Goal: Check status: Check status

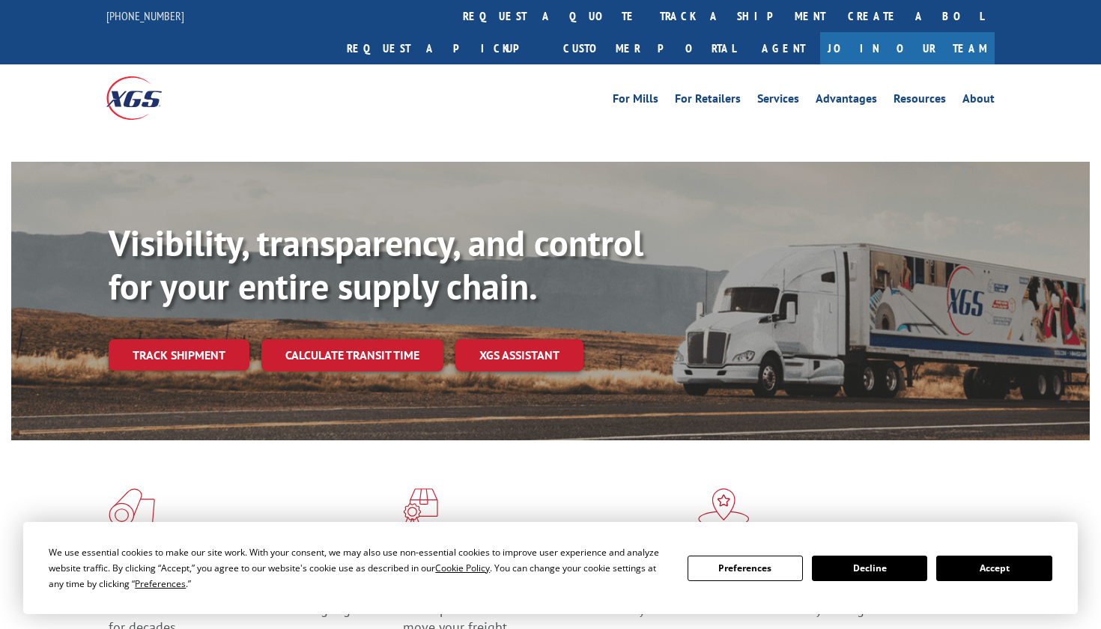
click at [1010, 577] on button "Accept" at bounding box center [993, 568] width 115 height 25
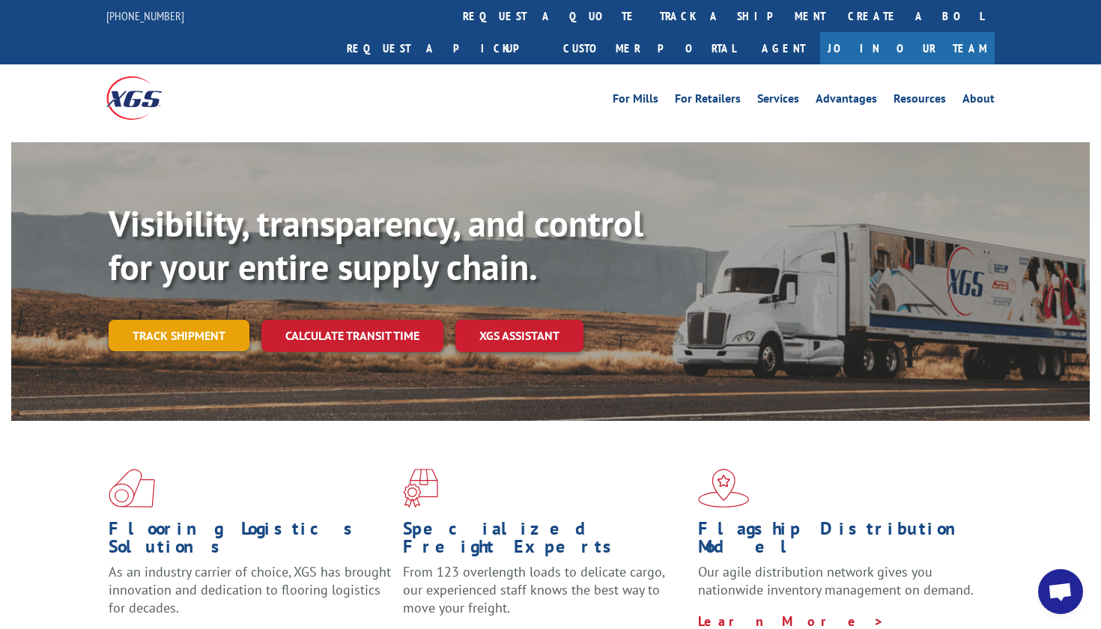
click at [195, 320] on link "Track shipment" at bounding box center [179, 335] width 141 height 31
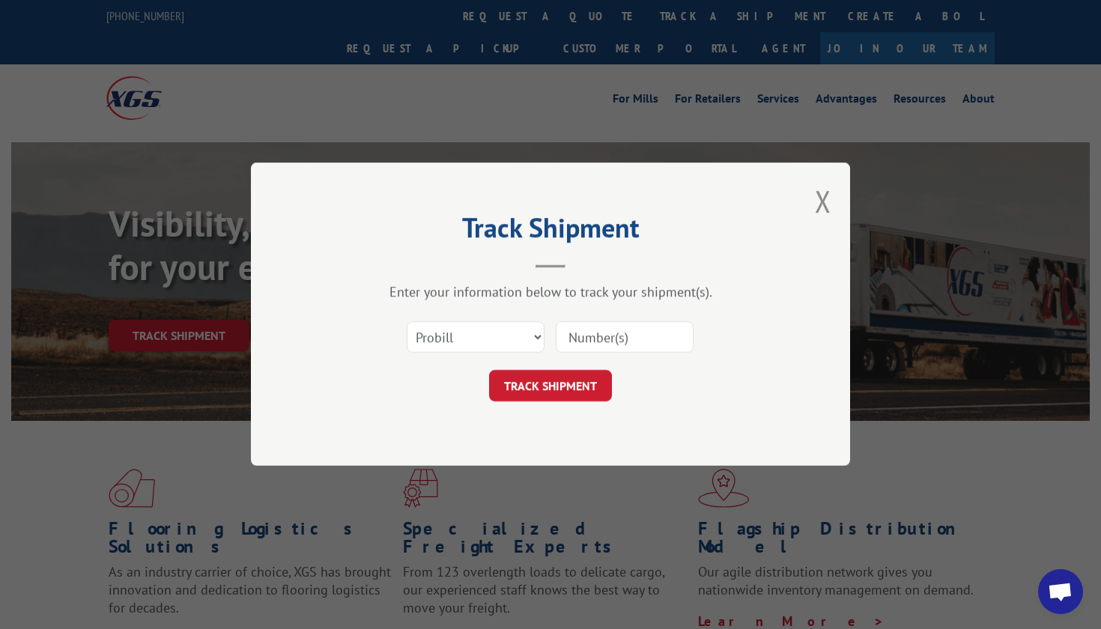
click at [638, 340] on input at bounding box center [625, 337] width 138 height 31
paste input "525922456‬"
type input "525922456‬"
click at [598, 390] on button "TRACK SHIPMENT" at bounding box center [550, 386] width 123 height 31
click at [533, 383] on button "TRACK SHIPMENT" at bounding box center [550, 386] width 123 height 31
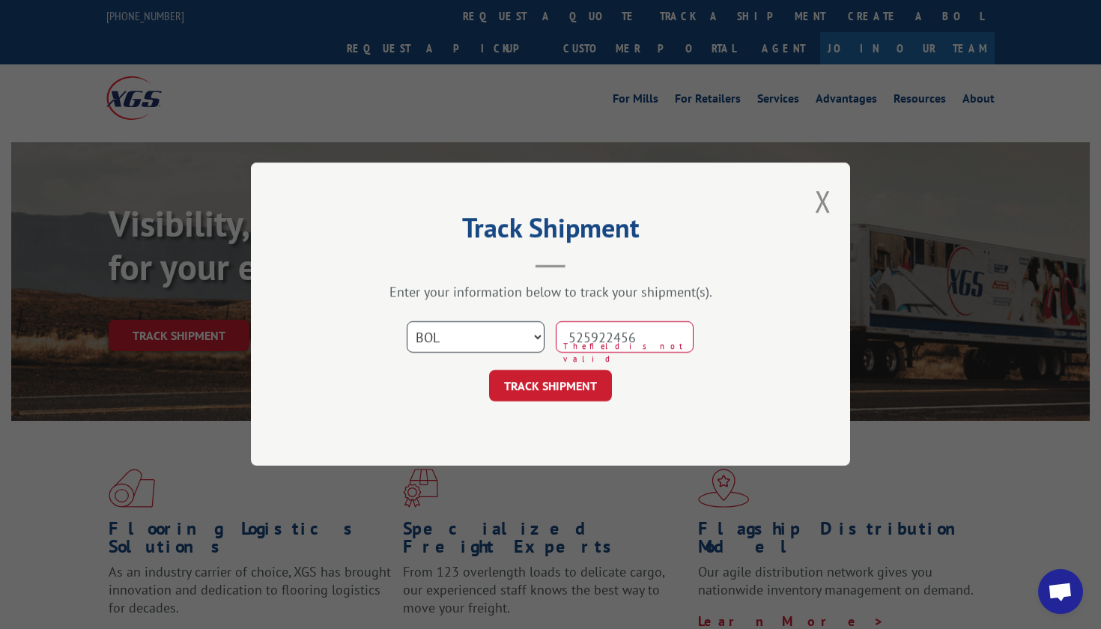
select select "po"
click at [576, 405] on div "Track Shipment Enter your information below to track your shipment(s). Select c…" at bounding box center [550, 314] width 599 height 303
click at [574, 394] on button "TRACK SHIPMENT" at bounding box center [550, 386] width 123 height 31
paste input "YK46AMHY8MEMPZ9"
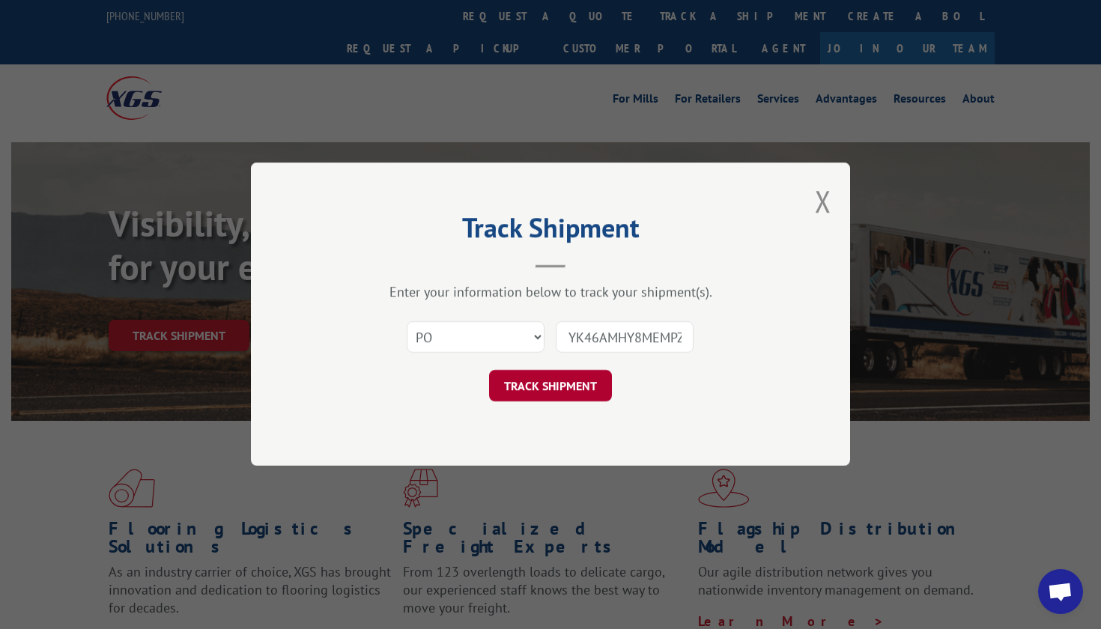
type input "YK46AMHY8MEMPZ9"
click at [571, 384] on button "TRACK SHIPMENT" at bounding box center [550, 386] width 123 height 31
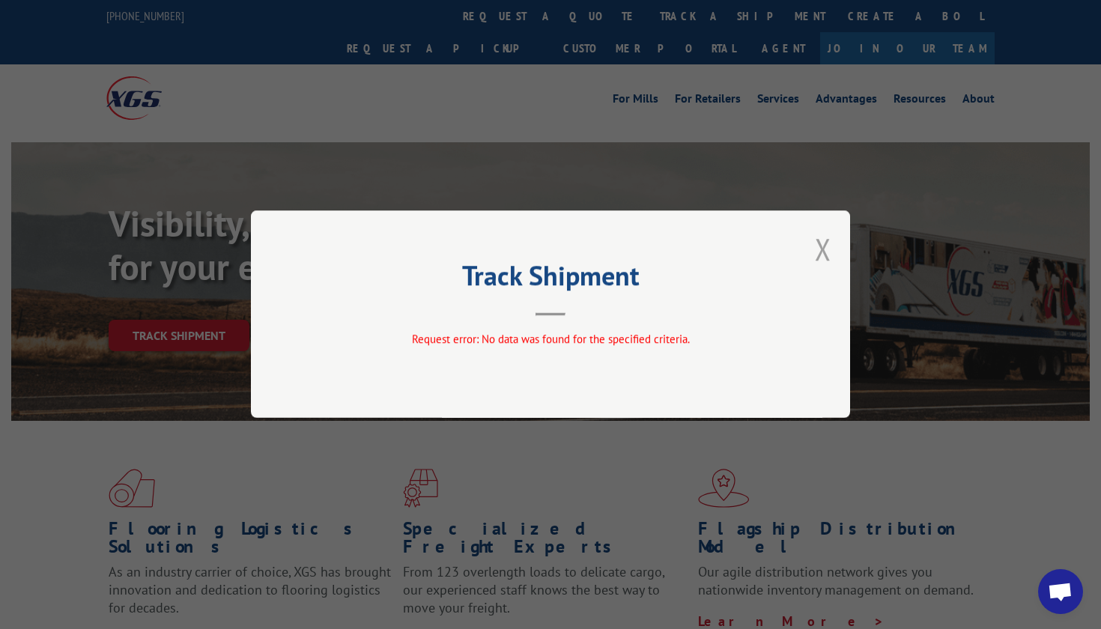
click at [819, 247] on button "Close modal" at bounding box center [823, 249] width 16 height 40
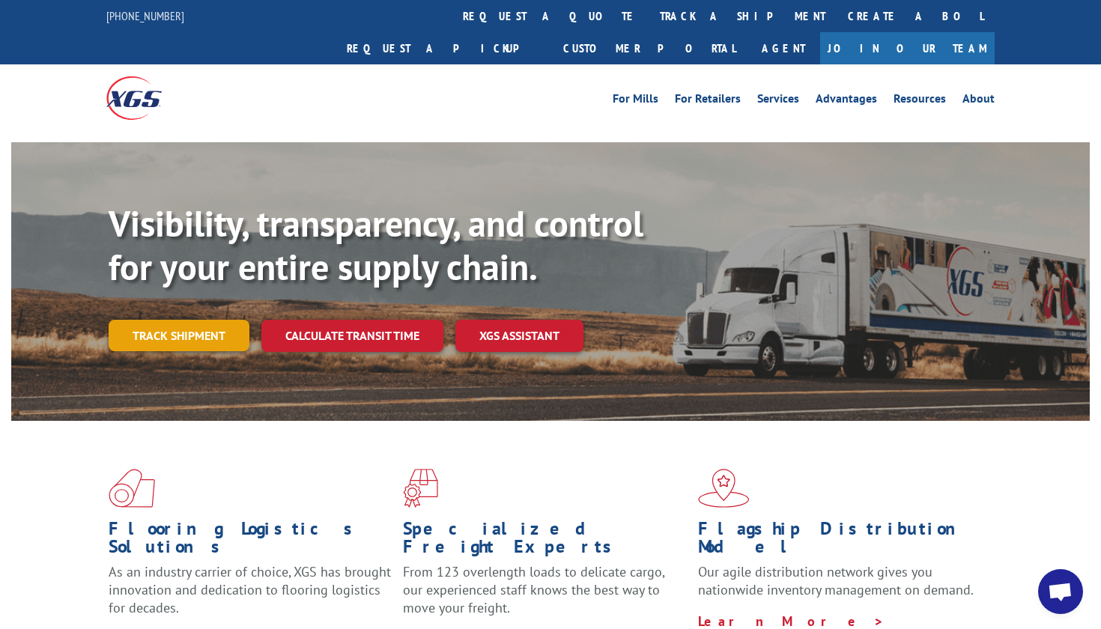
click at [180, 320] on link "Track shipment" at bounding box center [179, 335] width 141 height 31
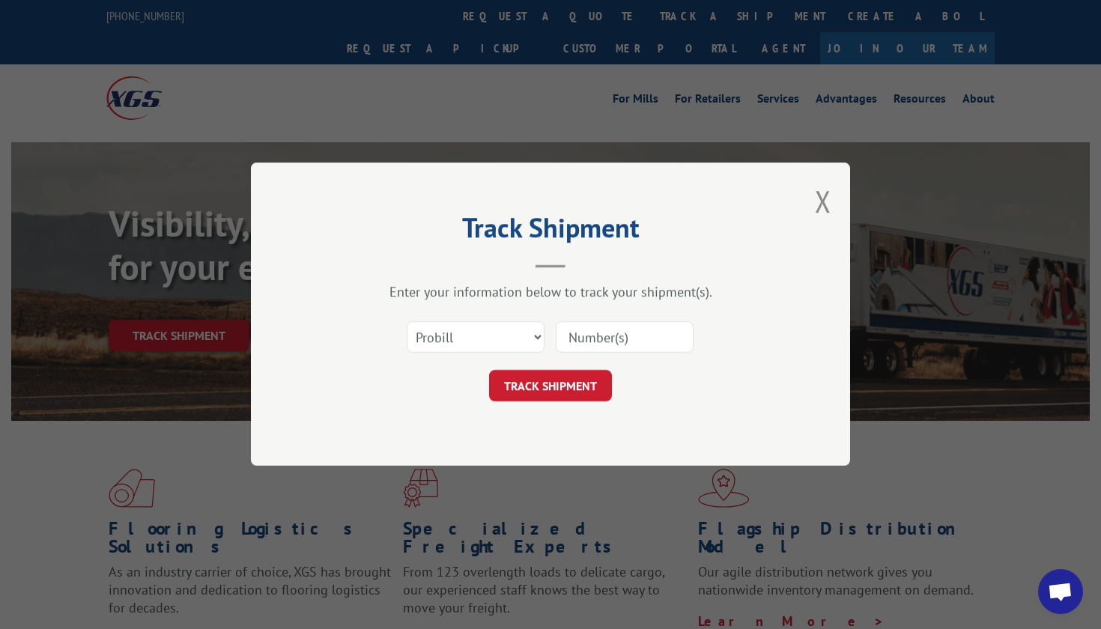
click at [568, 331] on input at bounding box center [625, 337] width 138 height 31
paste input "YK46AMHY8MEMPZ9"
type input "YK46AMHY8MEMPZ9"
click at [583, 391] on button "TRACK SHIPMENT" at bounding box center [550, 386] width 123 height 31
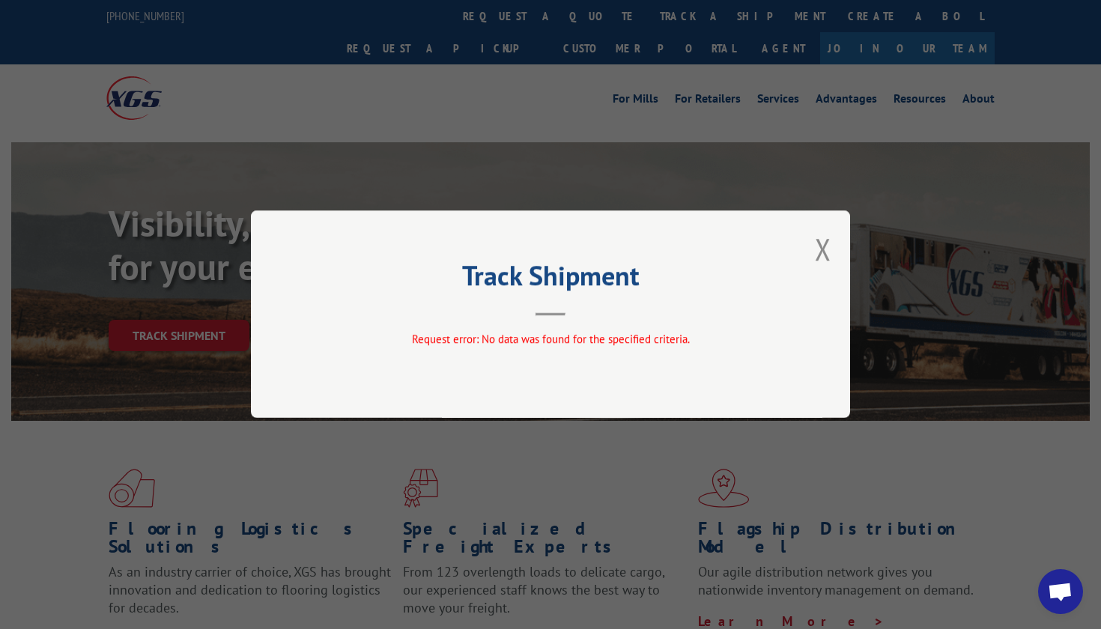
click at [847, 250] on div "Track Shipment Request error: No data was found for the specified criteria." at bounding box center [550, 313] width 599 height 207
click at [831, 252] on div "Track Shipment Request error: No data was found for the specified criteria." at bounding box center [550, 313] width 599 height 207
click at [161, 301] on div "Track Shipment Request error: No data was found for the specified criteria." at bounding box center [550, 314] width 1101 height 629
click at [834, 246] on div "Track Shipment Request error: No data was found for the specified criteria." at bounding box center [550, 313] width 599 height 207
click at [831, 253] on button "Close modal" at bounding box center [823, 249] width 16 height 40
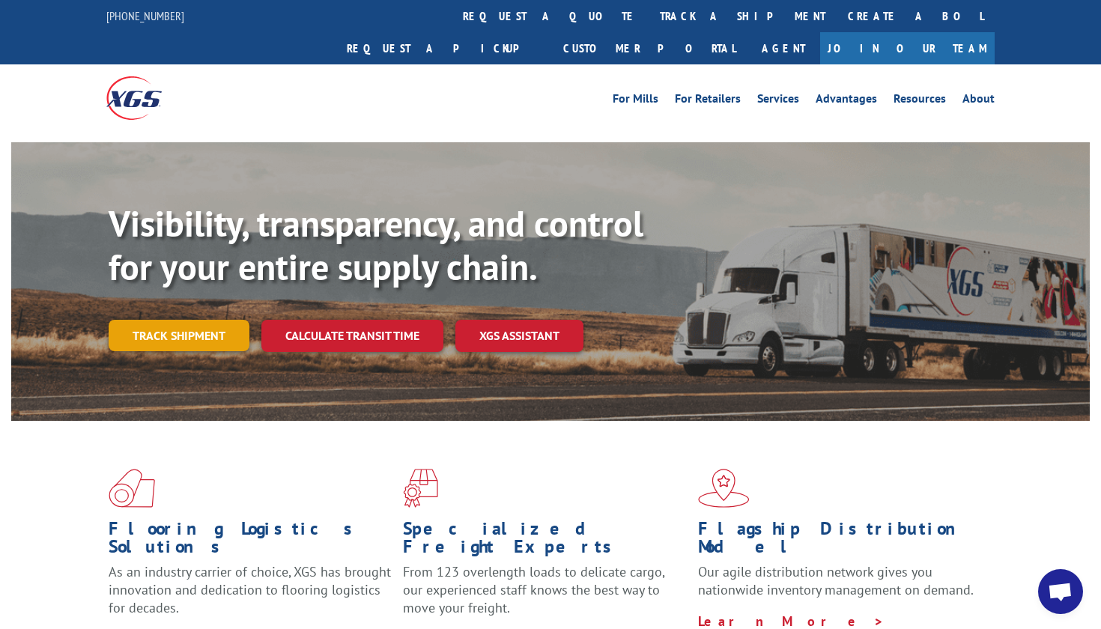
click at [189, 320] on link "Track shipment" at bounding box center [179, 335] width 141 height 31
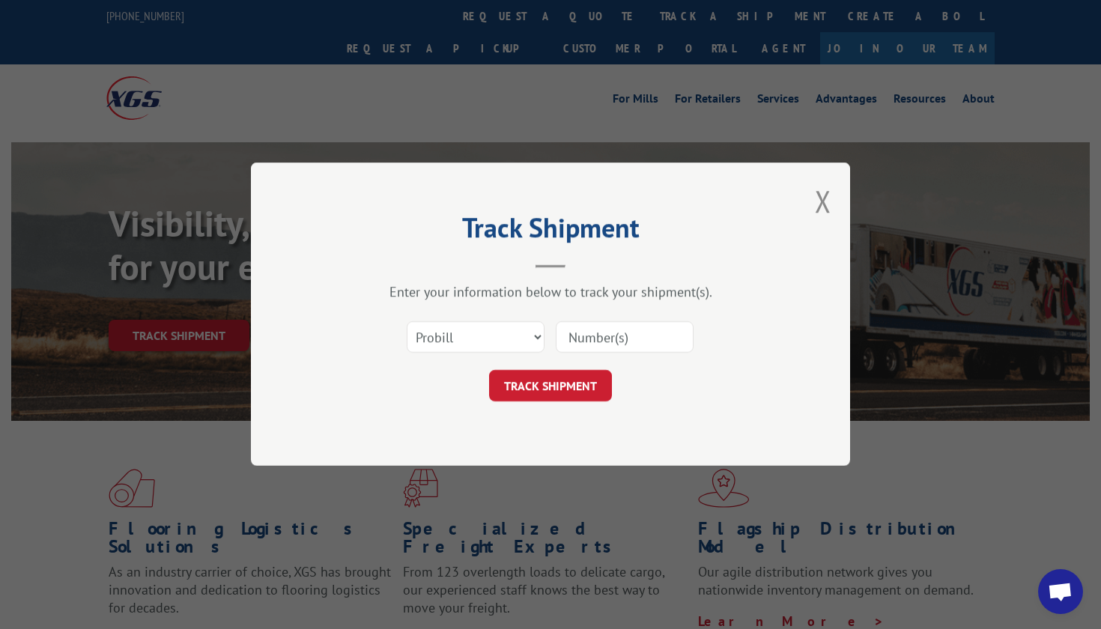
click at [603, 342] on input at bounding box center [625, 337] width 138 height 31
paste input "525670946"
type input "525670946"
click at [576, 379] on button "TRACK SHIPMENT" at bounding box center [550, 386] width 123 height 31
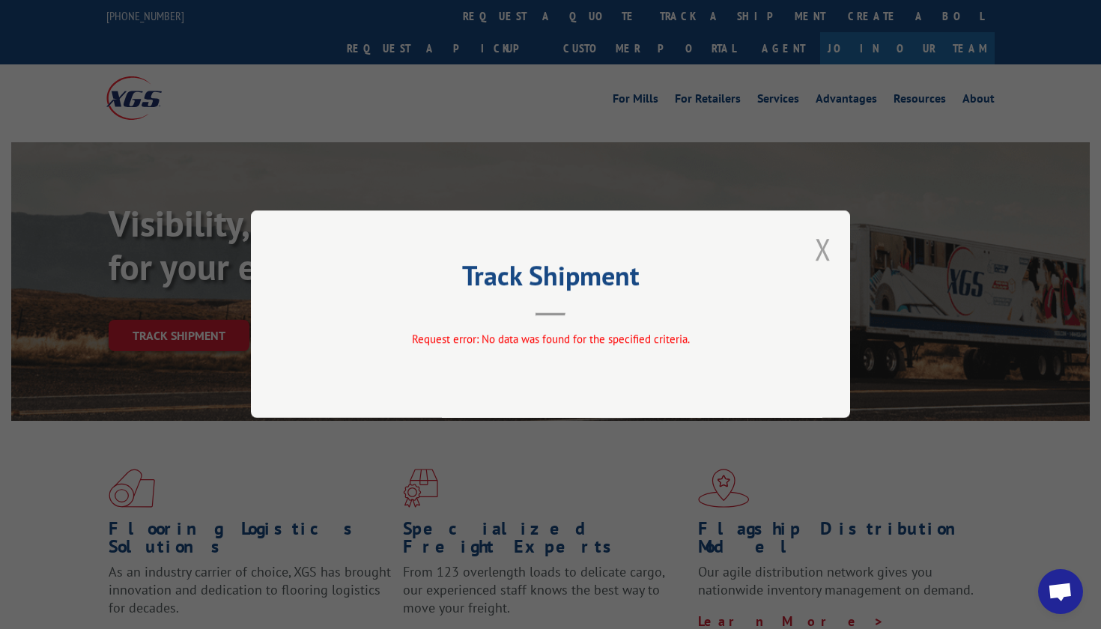
click at [824, 247] on button "Close modal" at bounding box center [823, 249] width 16 height 40
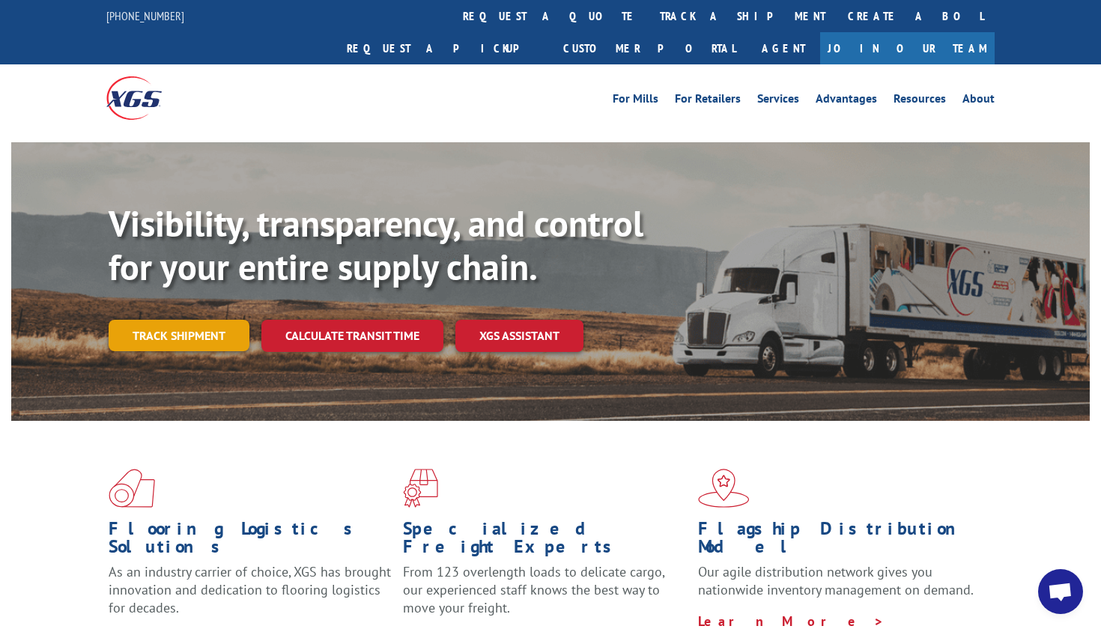
click at [197, 320] on link "Track shipment" at bounding box center [179, 335] width 141 height 31
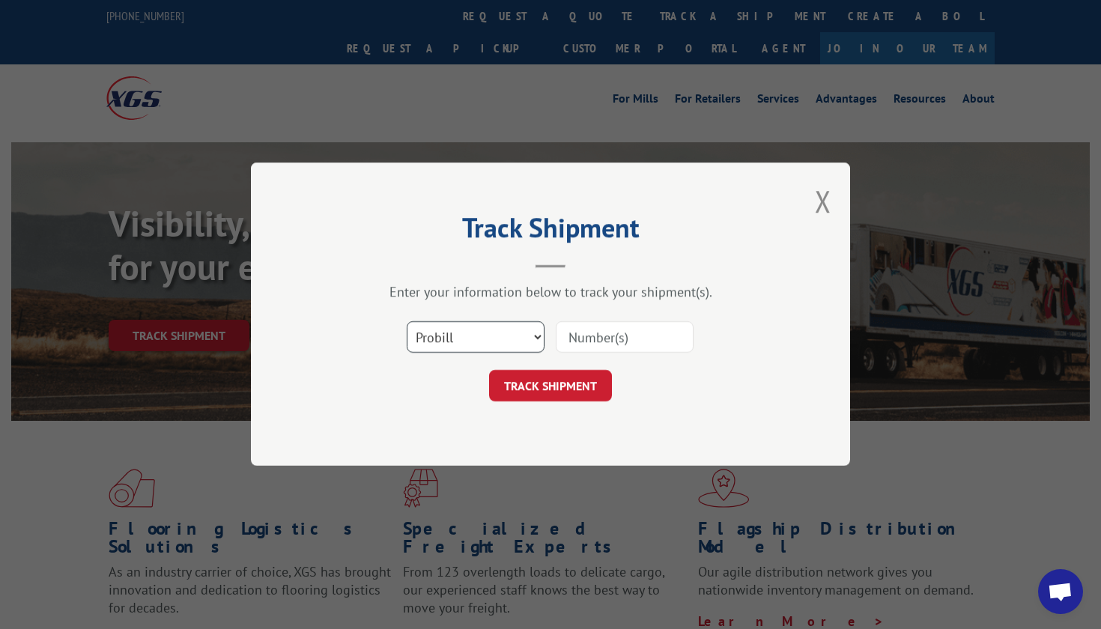
select select
click at [598, 345] on input at bounding box center [625, 337] width 138 height 31
paste input "525670946"
type input "525670946"
click at [570, 384] on button "TRACK SHIPMENT" at bounding box center [550, 386] width 123 height 31
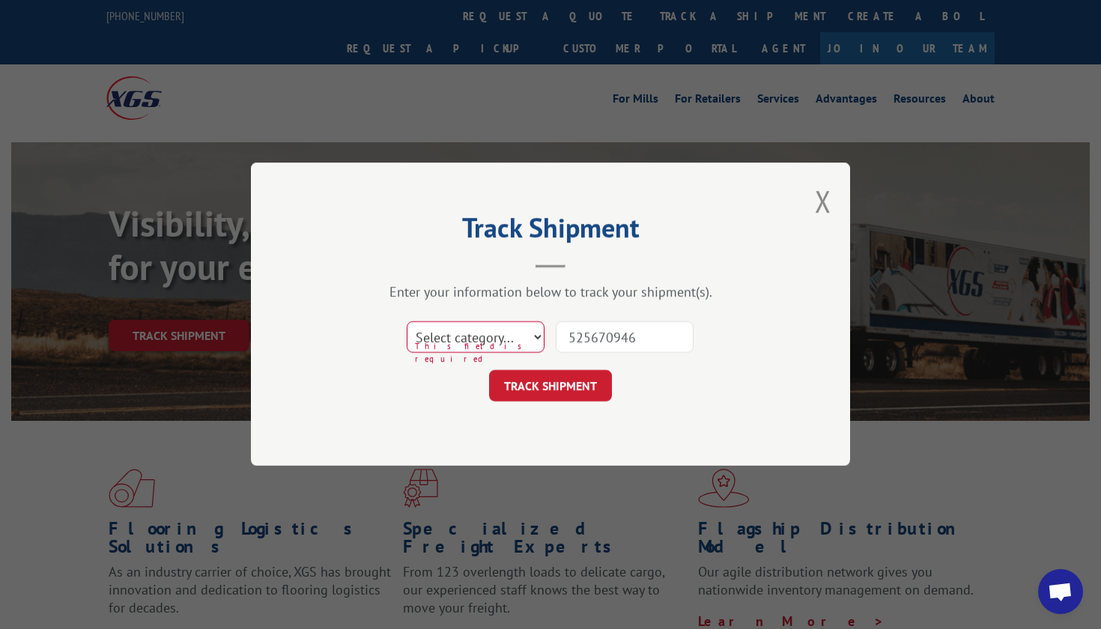
select select "bol"
click at [549, 385] on button "TRACK SHIPMENT" at bounding box center [550, 386] width 123 height 31
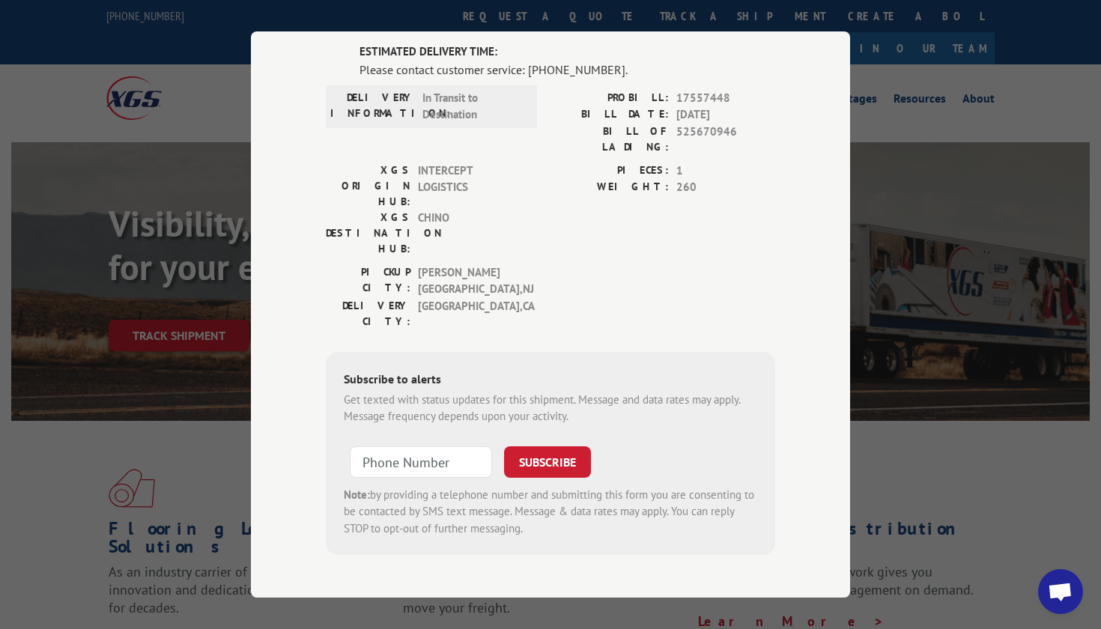
scroll to position [107, 0]
click at [416, 448] on input "+1 (___) ___-____" at bounding box center [421, 463] width 142 height 31
type input "+1 (805) 535-0784"
click at [541, 448] on button "SUBSCRIBE" at bounding box center [547, 463] width 87 height 31
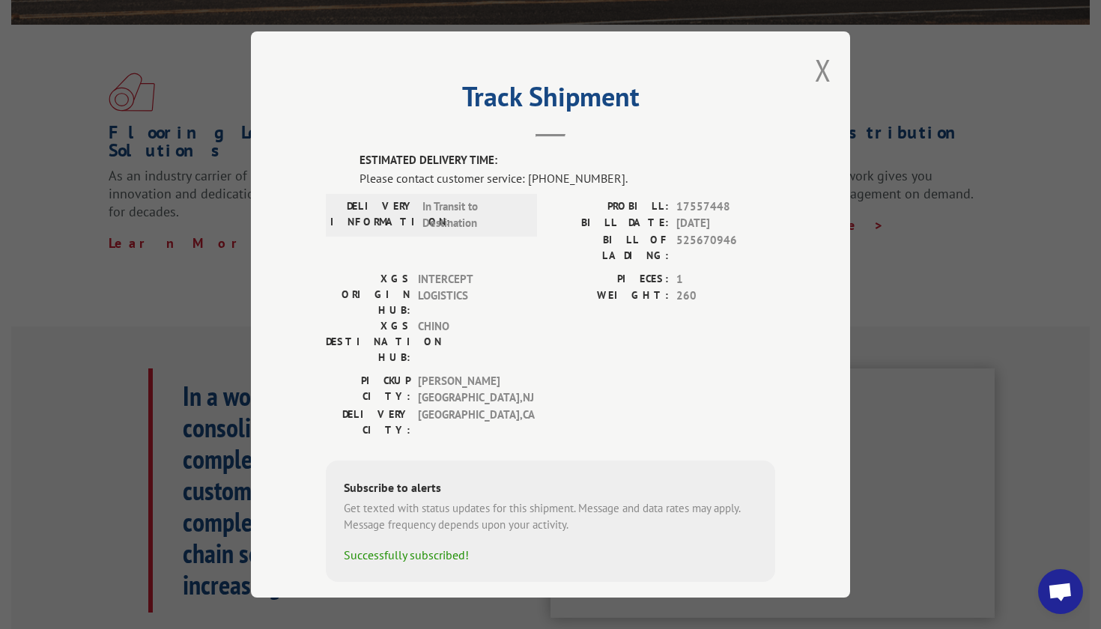
scroll to position [396, 0]
click at [706, 205] on span "17557448" at bounding box center [725, 206] width 99 height 17
copy span "17557448"
click at [822, 60] on button "Close modal" at bounding box center [823, 70] width 16 height 40
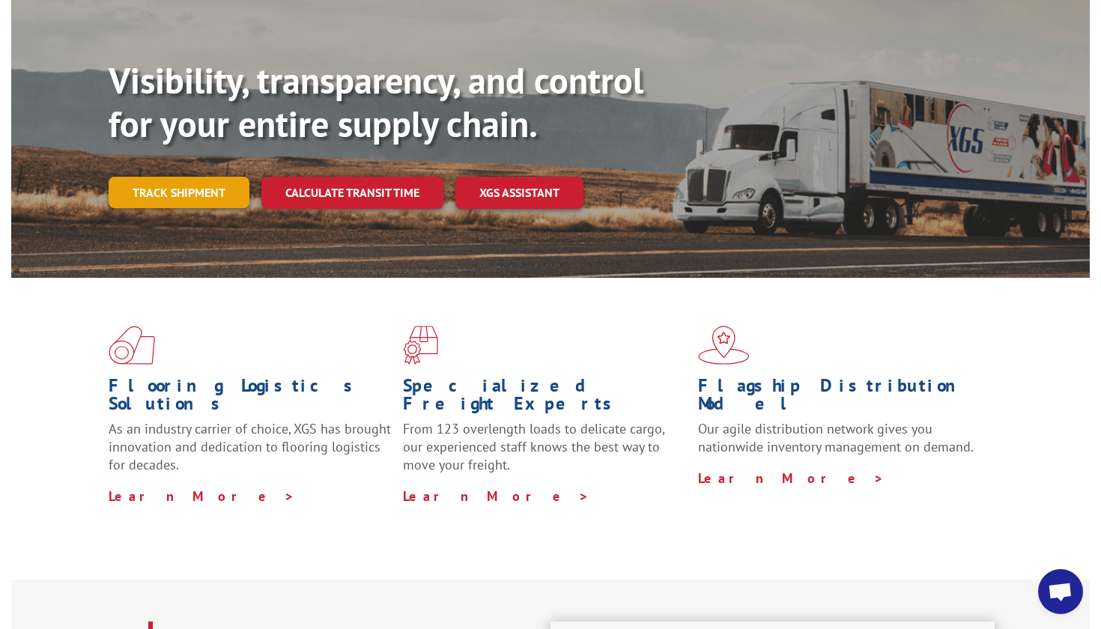
scroll to position [120, 0]
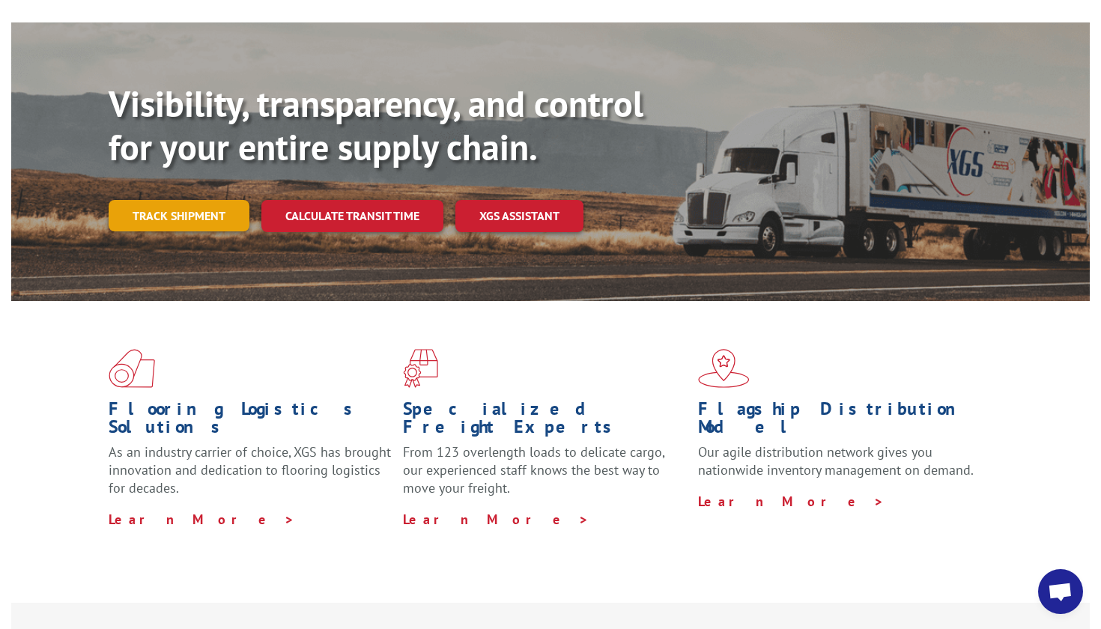
click at [193, 200] on link "Track shipment" at bounding box center [179, 215] width 141 height 31
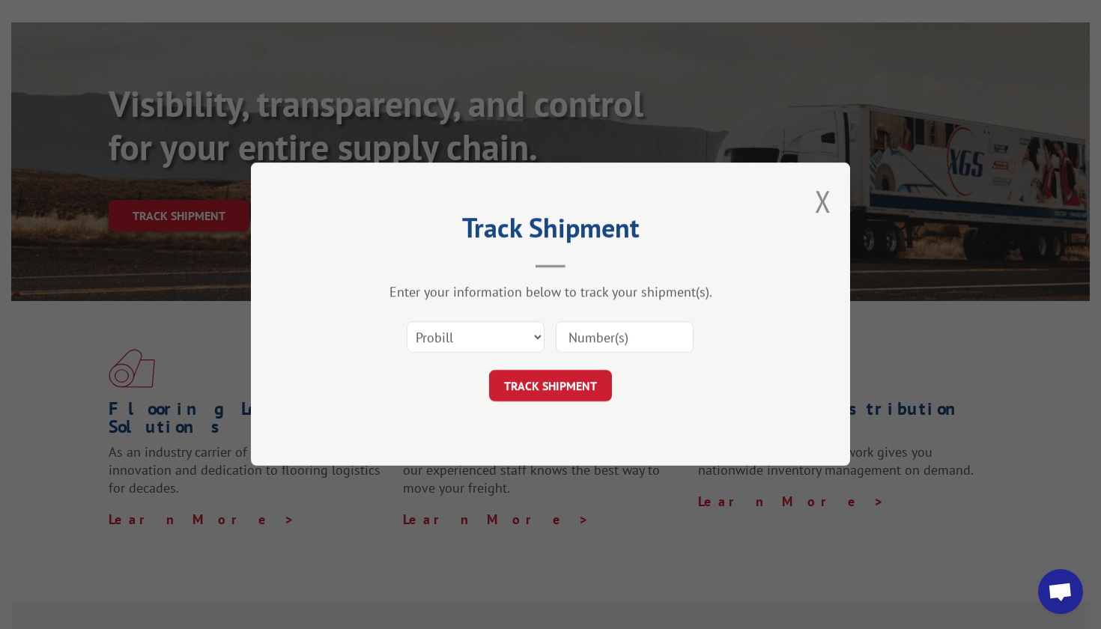
click at [589, 341] on input at bounding box center [625, 337] width 138 height 31
paste input "17557448"
type input "17557448"
click at [570, 385] on button "TRACK SHIPMENT" at bounding box center [550, 386] width 123 height 31
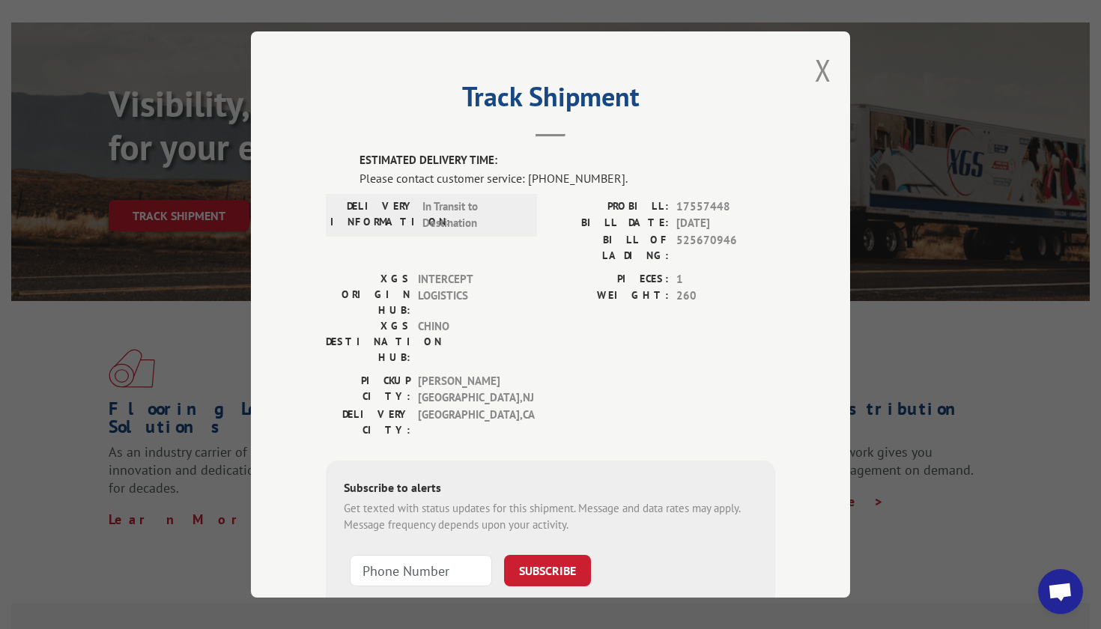
scroll to position [0, 0]
click at [399, 204] on label "DELIVERY INFORMATION:" at bounding box center [372, 215] width 85 height 34
click at [381, 271] on label "XGS ORIGIN HUB:" at bounding box center [368, 294] width 85 height 47
click at [352, 318] on label "XGS DESTINATION HUB:" at bounding box center [368, 341] width 85 height 47
click at [422, 318] on span "CHINO" at bounding box center [468, 341] width 101 height 47
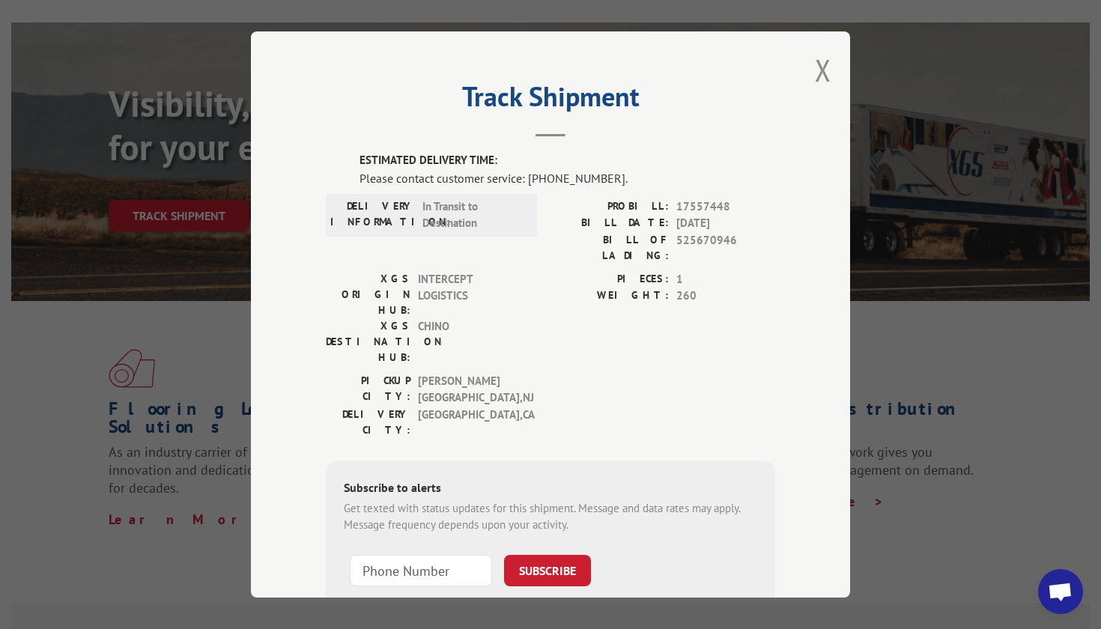
click at [431, 373] on span "BUDD LAKE , NJ" at bounding box center [468, 390] width 101 height 34
click at [388, 373] on label "PICKUP CITY:" at bounding box center [368, 390] width 85 height 34
click at [390, 407] on label "DELIVERY CITY:" at bounding box center [368, 422] width 85 height 31
click at [463, 407] on span "WEST HOLLYWOOD , CA" at bounding box center [468, 422] width 101 height 31
click at [655, 202] on label "PROBILL:" at bounding box center [610, 206] width 118 height 17
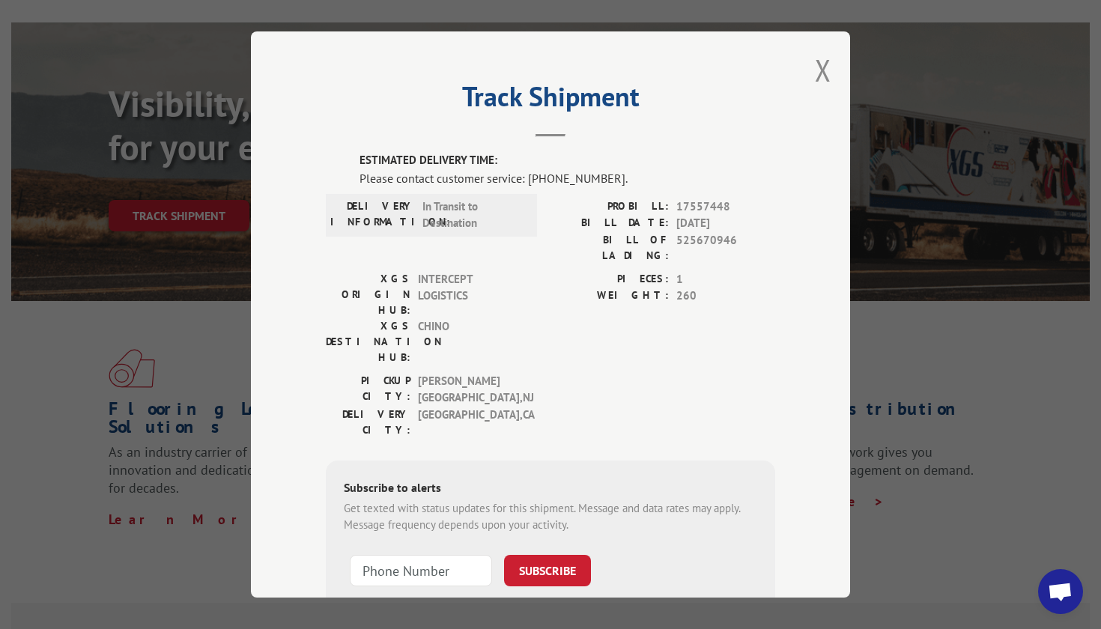
click at [703, 213] on span "17557448" at bounding box center [725, 206] width 99 height 17
click at [699, 231] on div "PROBILL: 17557448 BILL DATE: 08/21/2025 BILL OF LADING: 525670946" at bounding box center [663, 230] width 225 height 65
click at [693, 239] on span "525670946" at bounding box center [725, 247] width 99 height 31
click at [718, 271] on span "1" at bounding box center [725, 279] width 99 height 17
click at [828, 64] on button "Close modal" at bounding box center [823, 70] width 16 height 40
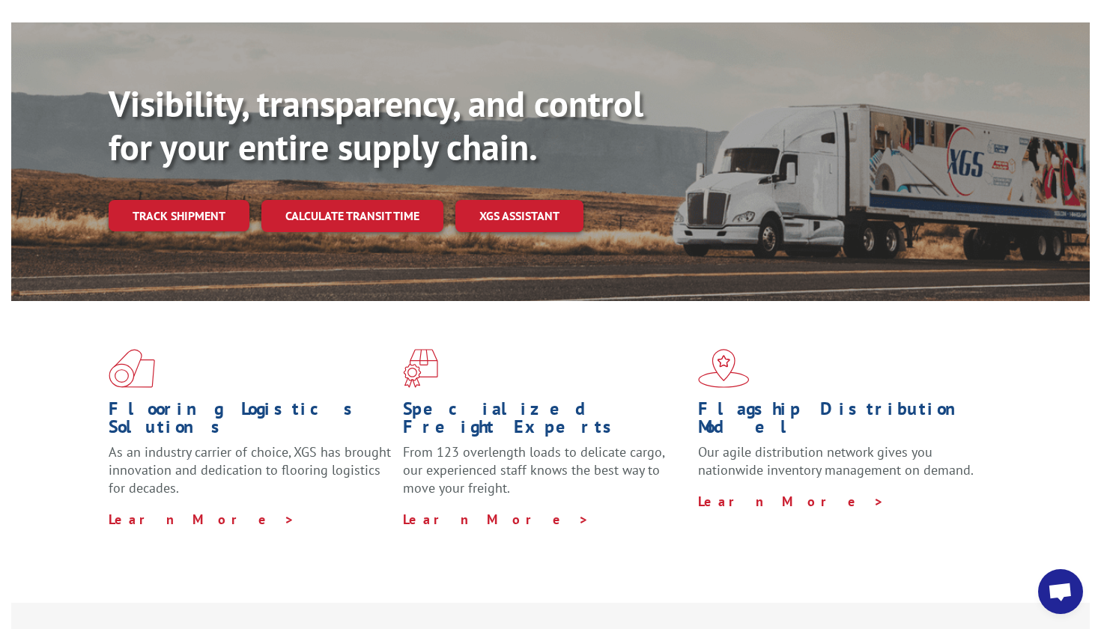
click at [1062, 590] on span "Open chat" at bounding box center [1060, 593] width 25 height 21
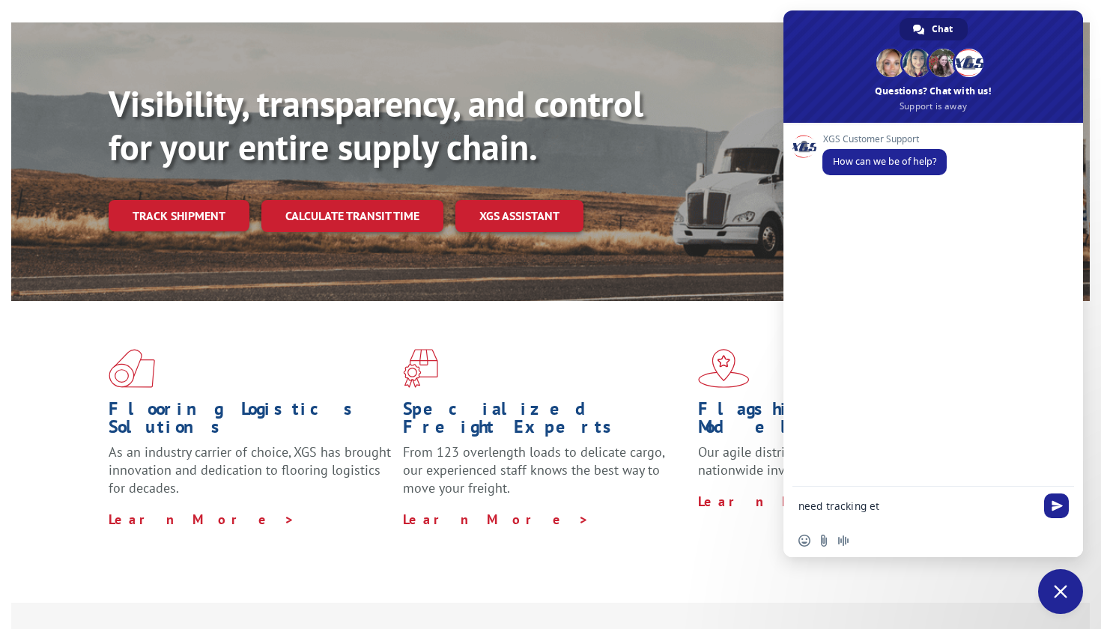
type textarea "need tracking eta"
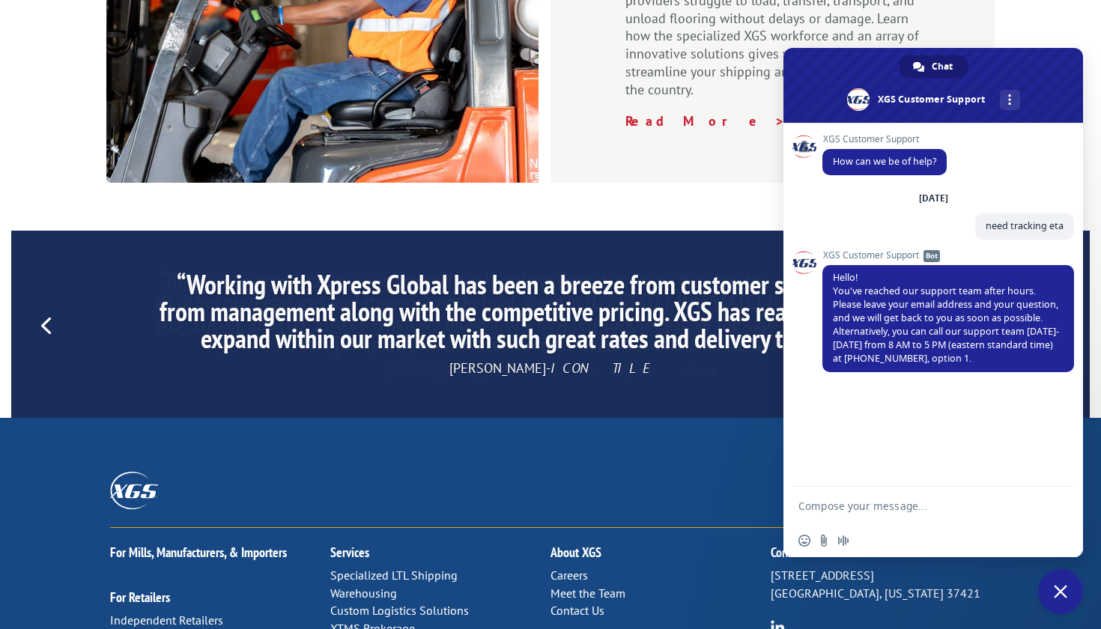
scroll to position [2205, 0]
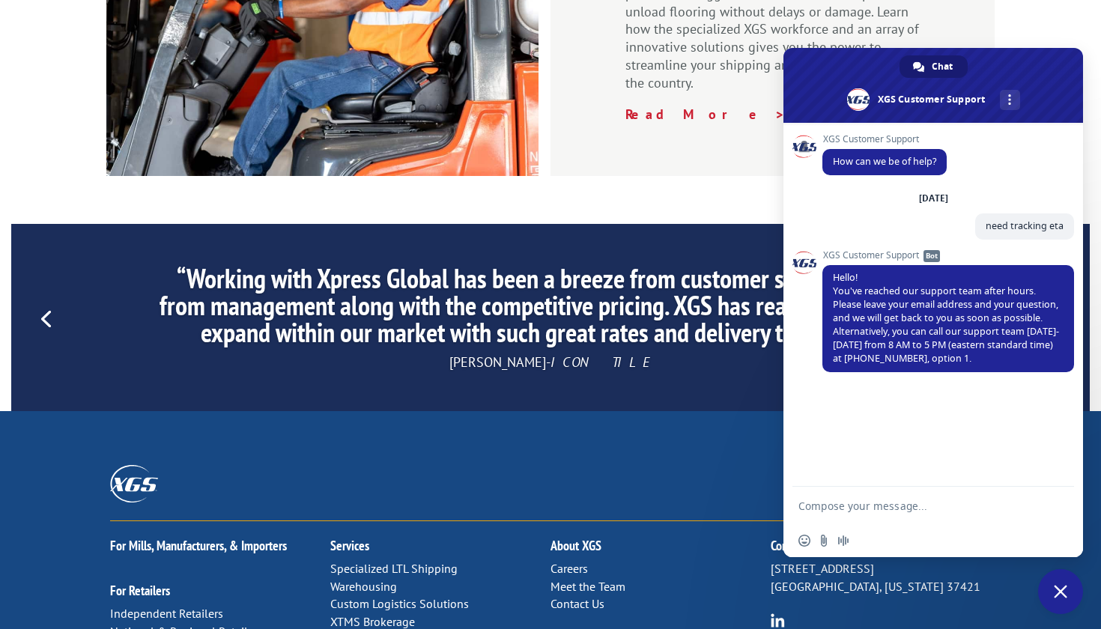
click at [589, 596] on link "Contact Us" at bounding box center [578, 603] width 54 height 15
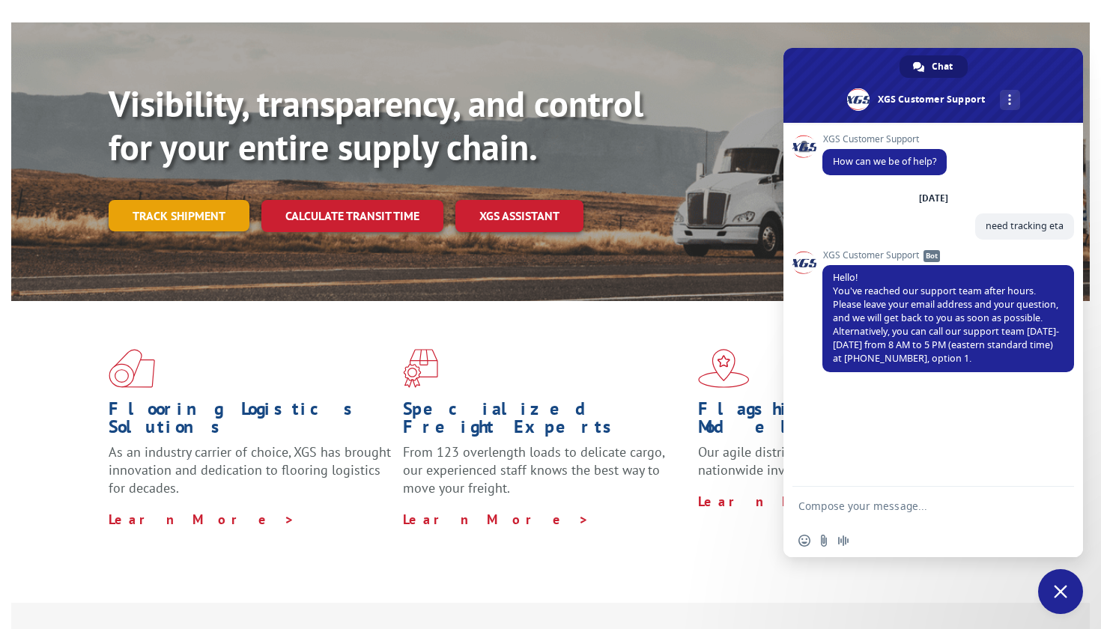
click at [183, 200] on link "Track shipment" at bounding box center [179, 215] width 141 height 31
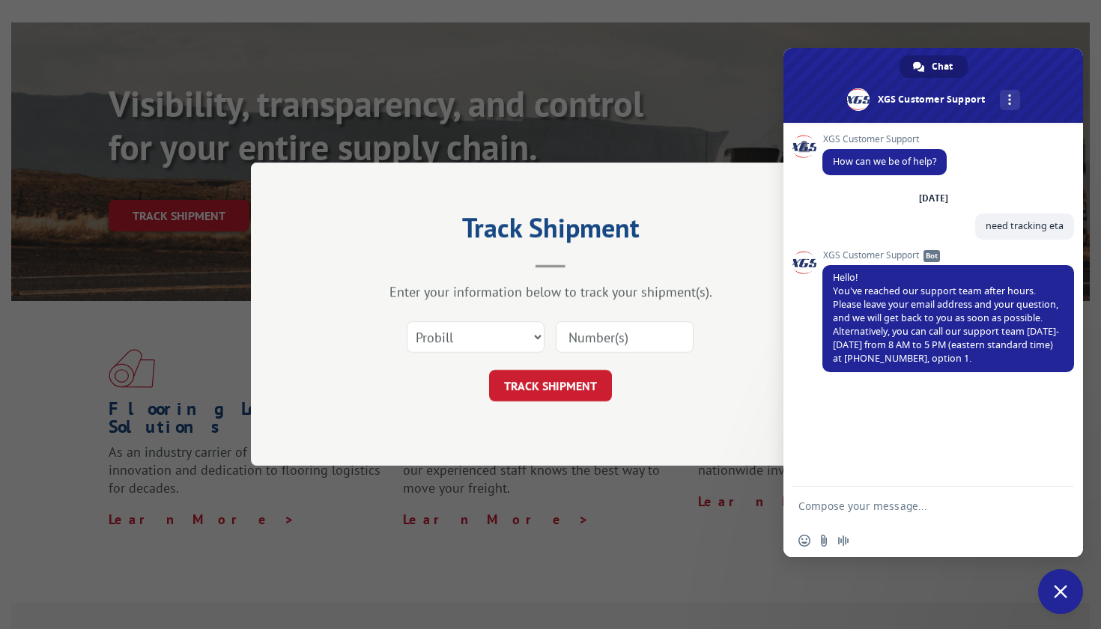
click at [570, 341] on input at bounding box center [625, 337] width 138 height 31
paste input "525670946"
type input "525670946"
click at [580, 387] on button "TRACK SHIPMENT" at bounding box center [550, 386] width 123 height 31
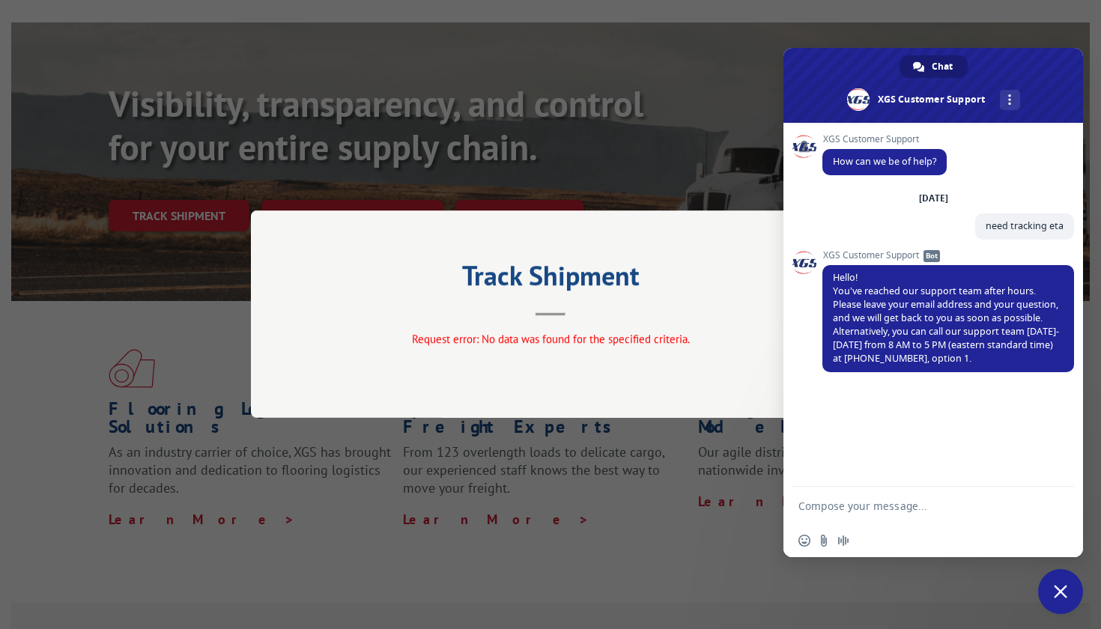
click at [604, 266] on h2 "Track Shipment" at bounding box center [550, 279] width 449 height 28
click at [1011, 28] on div "Track Shipment Request error: No data was found for the specified criteria." at bounding box center [550, 314] width 1101 height 629
click at [709, 342] on div "Request error: No data was found for the specified criteria." at bounding box center [550, 340] width 449 height 17
click at [1070, 583] on span "Close chat" at bounding box center [1060, 591] width 45 height 45
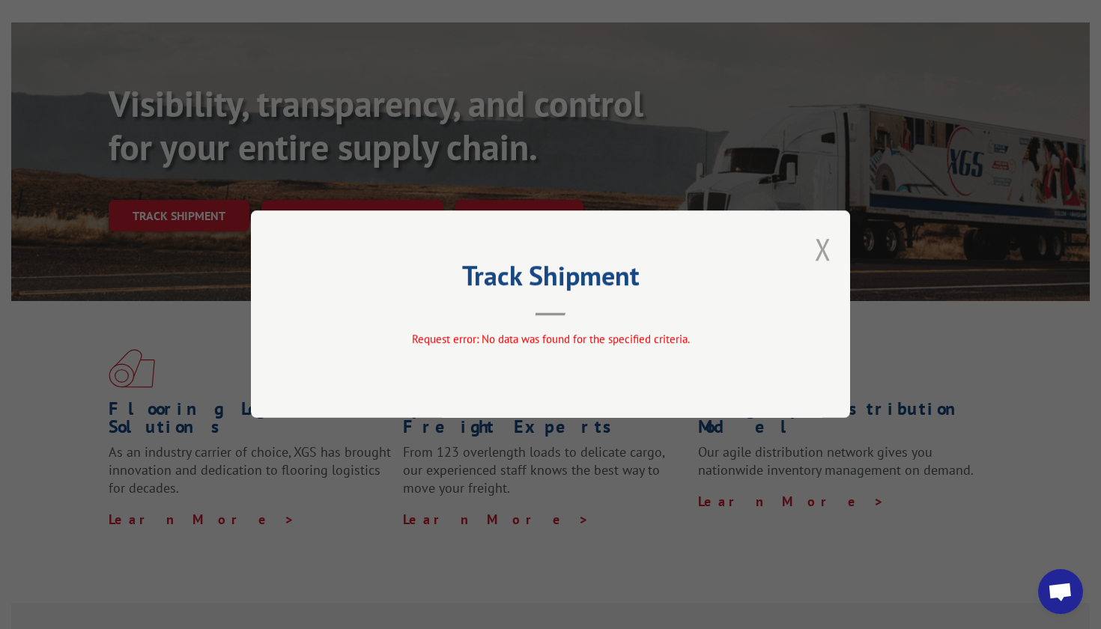
click at [819, 256] on button "Close modal" at bounding box center [823, 249] width 16 height 40
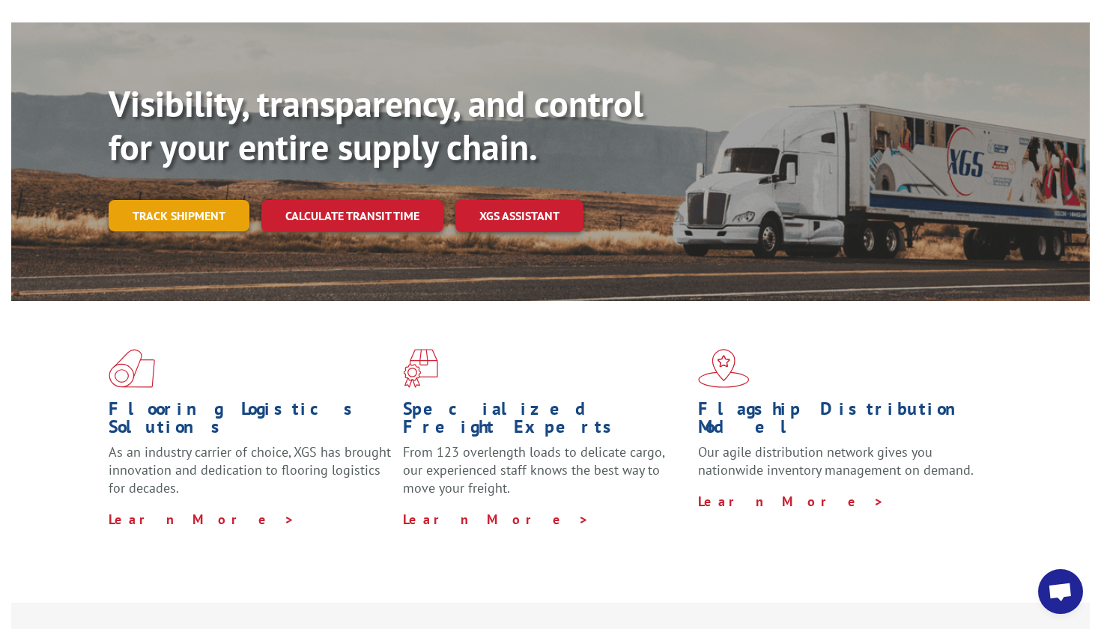
click at [229, 200] on link "Track shipment" at bounding box center [179, 215] width 141 height 31
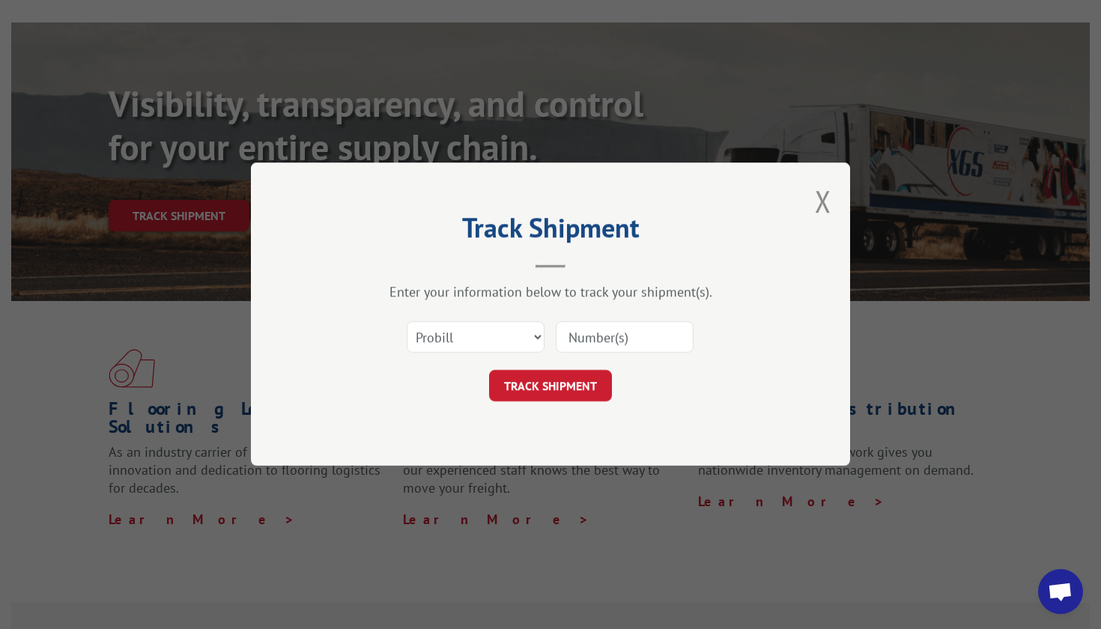
click at [487, 354] on div "Select category... Probill BOL PO" at bounding box center [475, 338] width 136 height 34
select select "bol"
click at [625, 340] on input at bounding box center [625, 337] width 138 height 31
paste input "525670946"
type input "525670946"
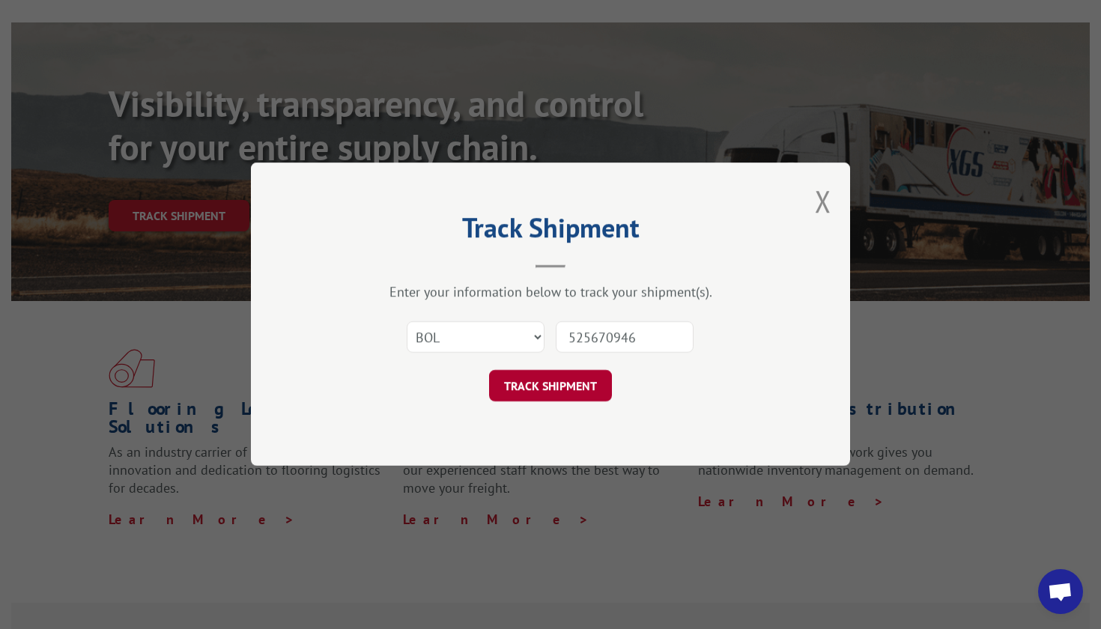
click at [580, 378] on button "TRACK SHIPMENT" at bounding box center [550, 386] width 123 height 31
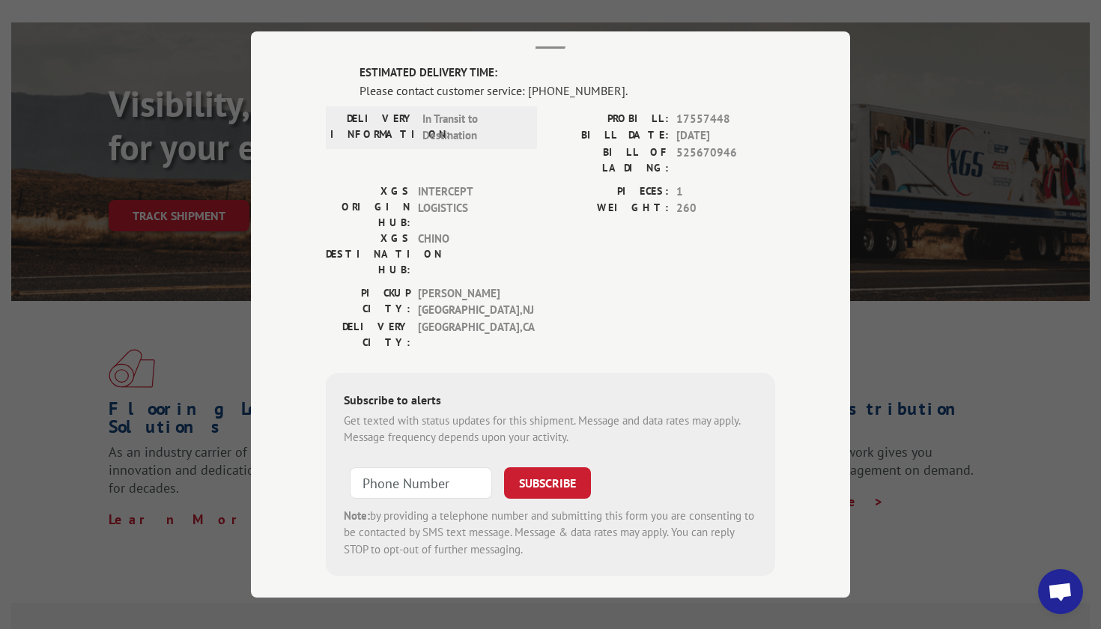
scroll to position [88, 0]
drag, startPoint x: 419, startPoint y: 244, endPoint x: 519, endPoint y: 246, distance: 99.6
click at [519, 285] on span "BUDD LAKE , NJ" at bounding box center [468, 302] width 101 height 34
copy span "BUDD LAKE , NJ"
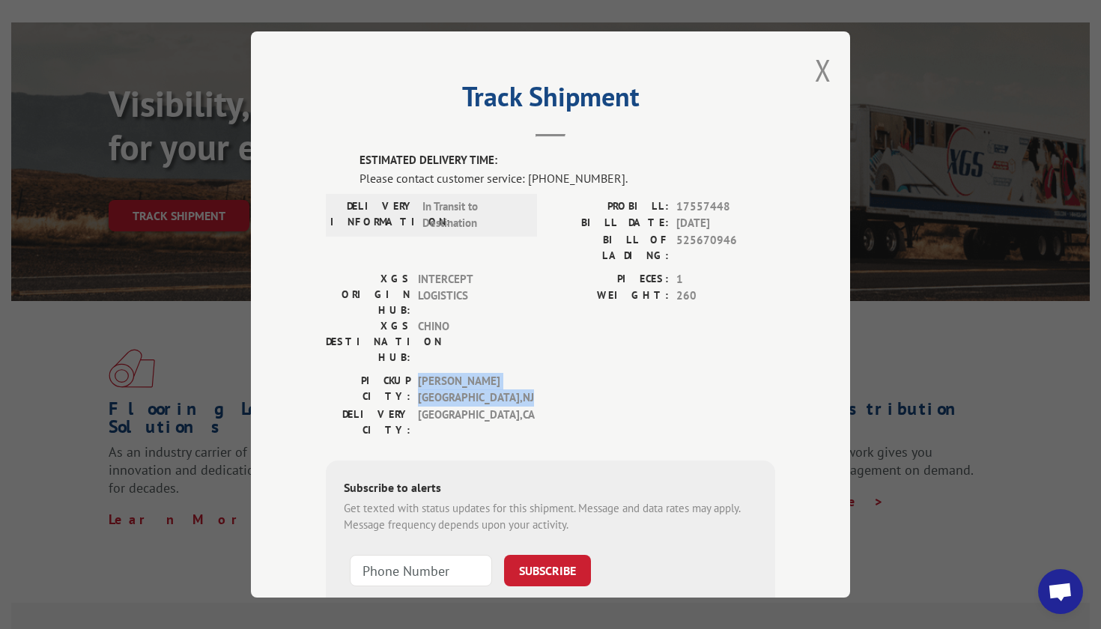
scroll to position [0, 0]
click at [821, 79] on button "Close modal" at bounding box center [823, 70] width 16 height 40
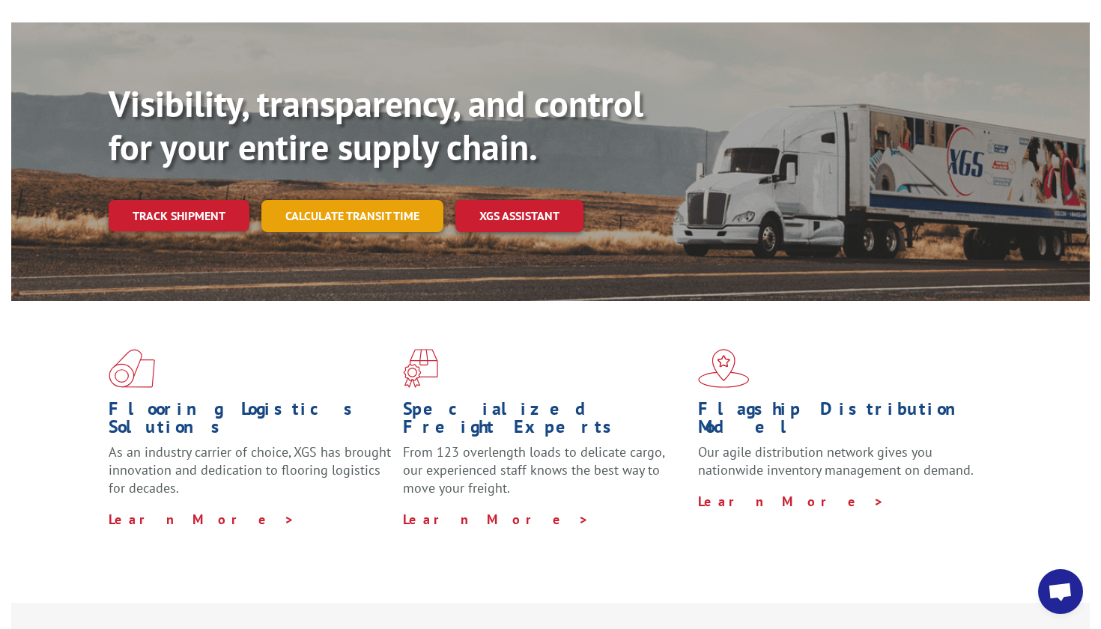
click at [386, 200] on link "Calculate transit time" at bounding box center [352, 216] width 182 height 32
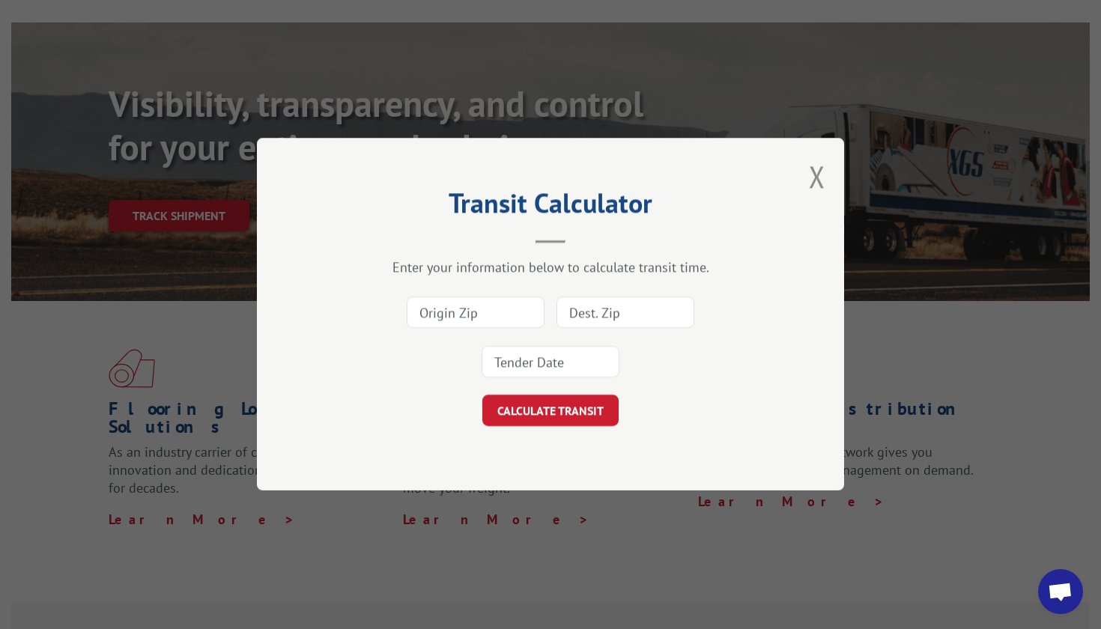
paste input "BUDD LAKE, NJ"
type input "BUDD LAKE, NJ"
type input "90069"
click at [462, 316] on input "BUDD LAKE, NJ" at bounding box center [476, 312] width 138 height 31
paste input "07828"
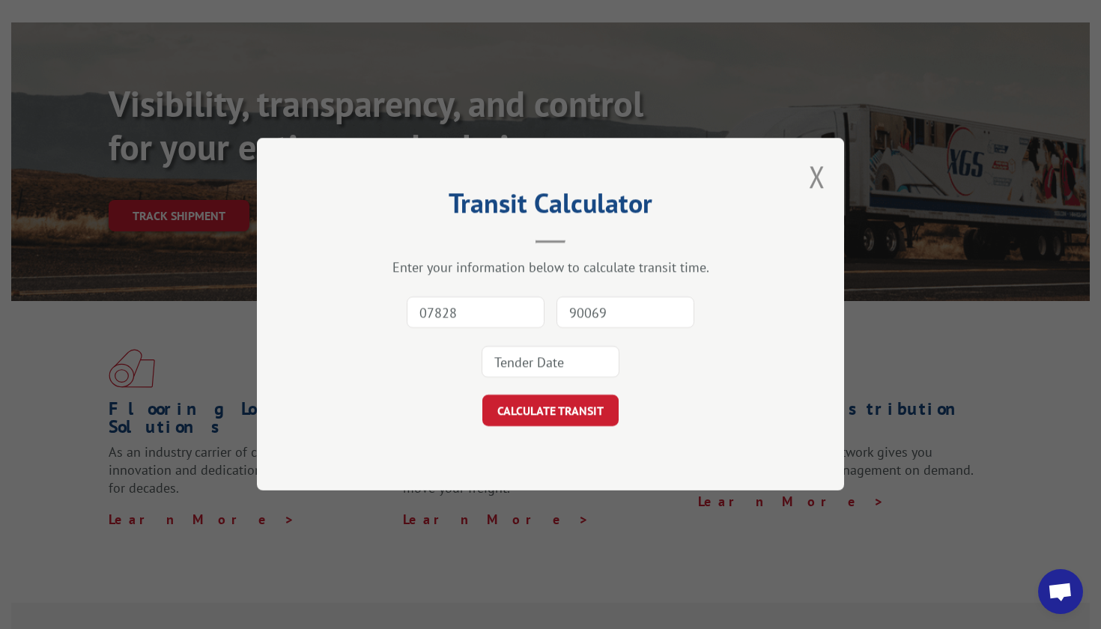
type input "07828"
click at [560, 379] on div at bounding box center [551, 362] width 138 height 34
click at [554, 363] on input at bounding box center [551, 362] width 138 height 31
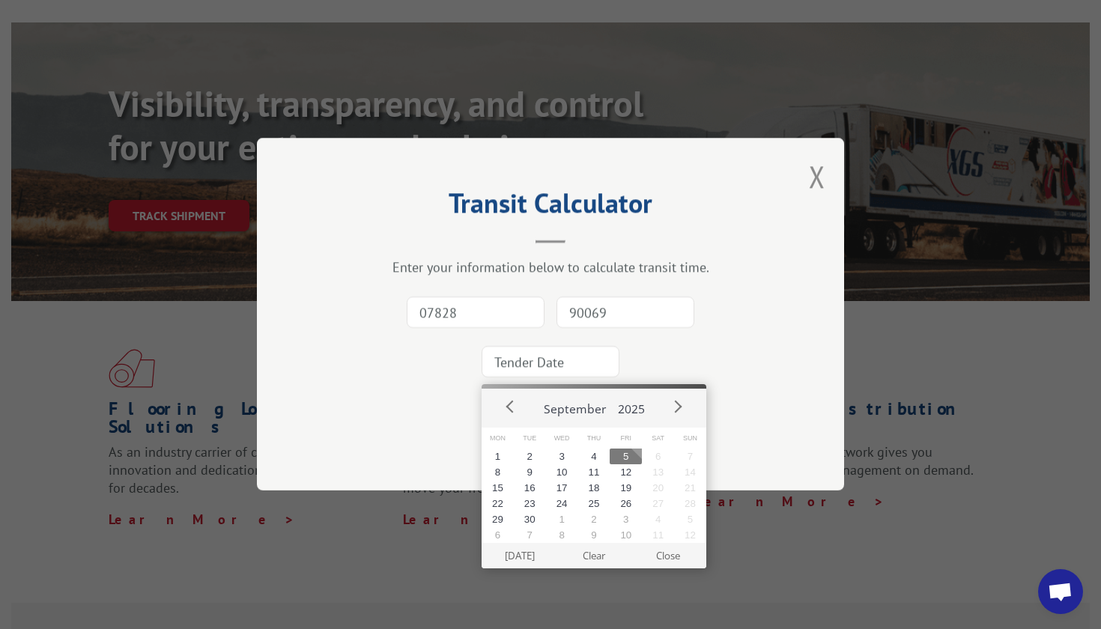
click at [631, 452] on button "5" at bounding box center [626, 457] width 32 height 16
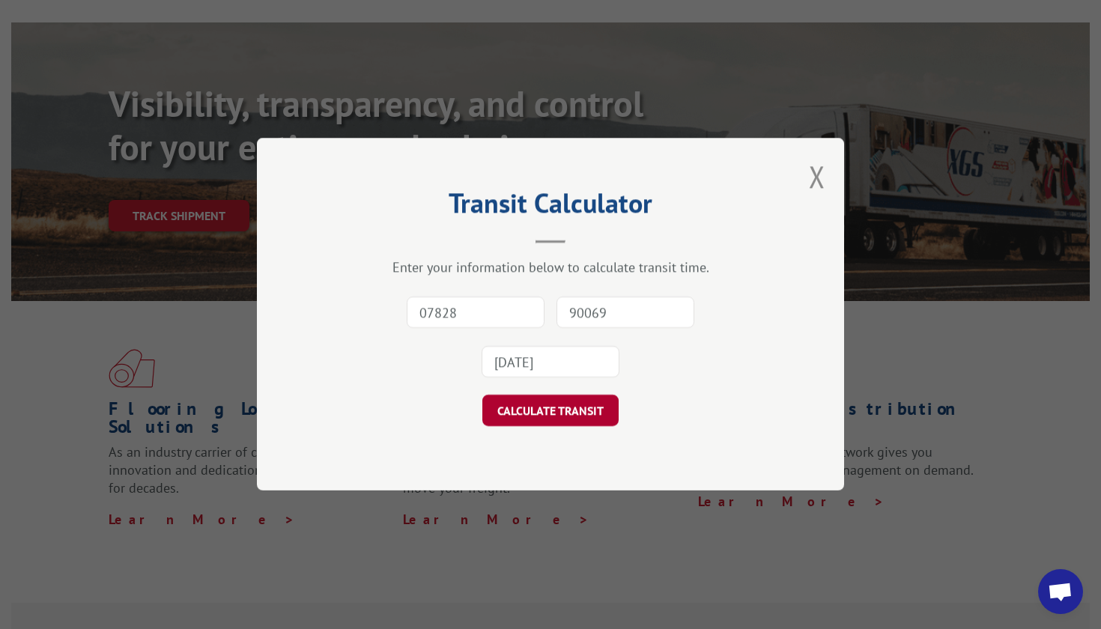
click at [576, 419] on button "CALCULATE TRANSIT" at bounding box center [550, 410] width 136 height 31
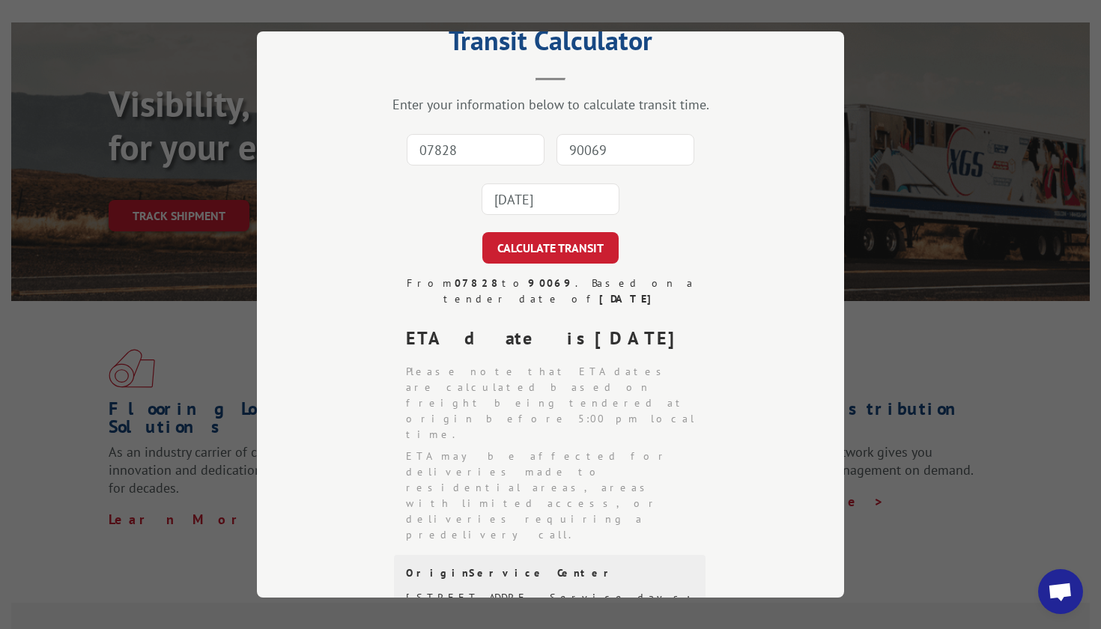
scroll to position [52, 0]
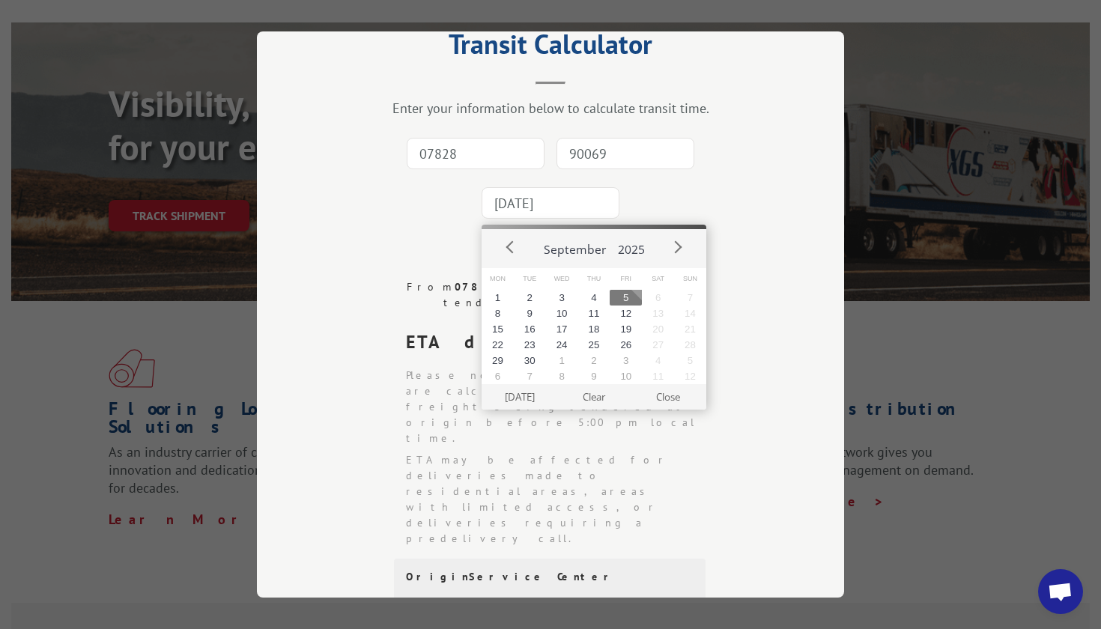
click at [585, 215] on input "2025-09-05" at bounding box center [551, 202] width 138 height 31
click at [628, 310] on button "12" at bounding box center [626, 314] width 32 height 16
type input "2025-09-12"
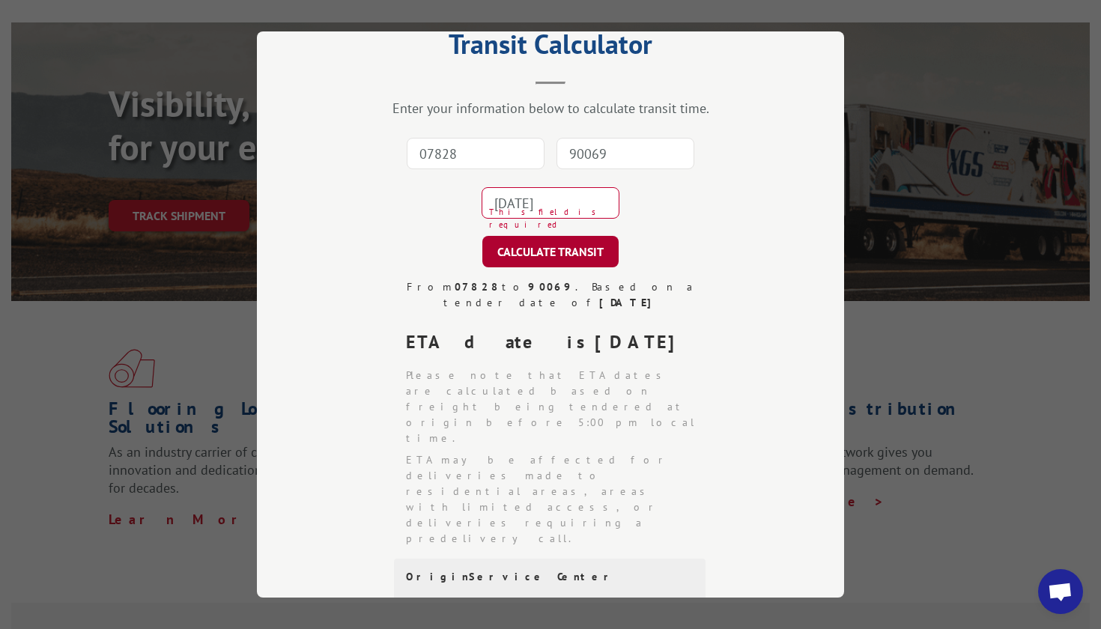
click at [570, 249] on button "CALCULATE TRANSIT" at bounding box center [550, 251] width 136 height 31
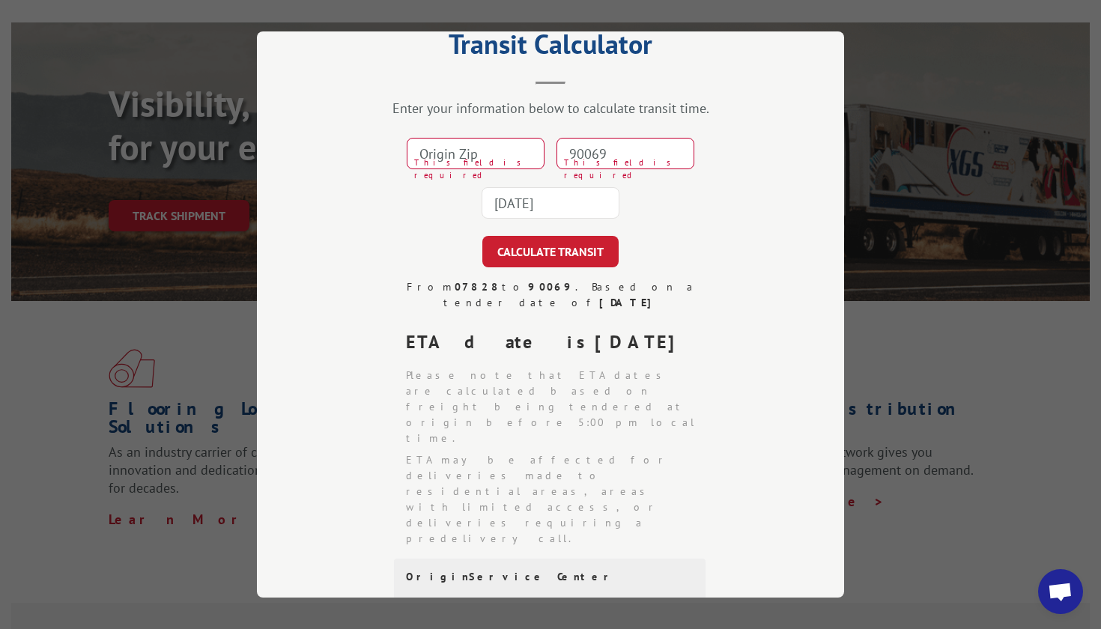
paste input "07828"
type input "07828"
click at [627, 150] on input "90069" at bounding box center [626, 153] width 138 height 31
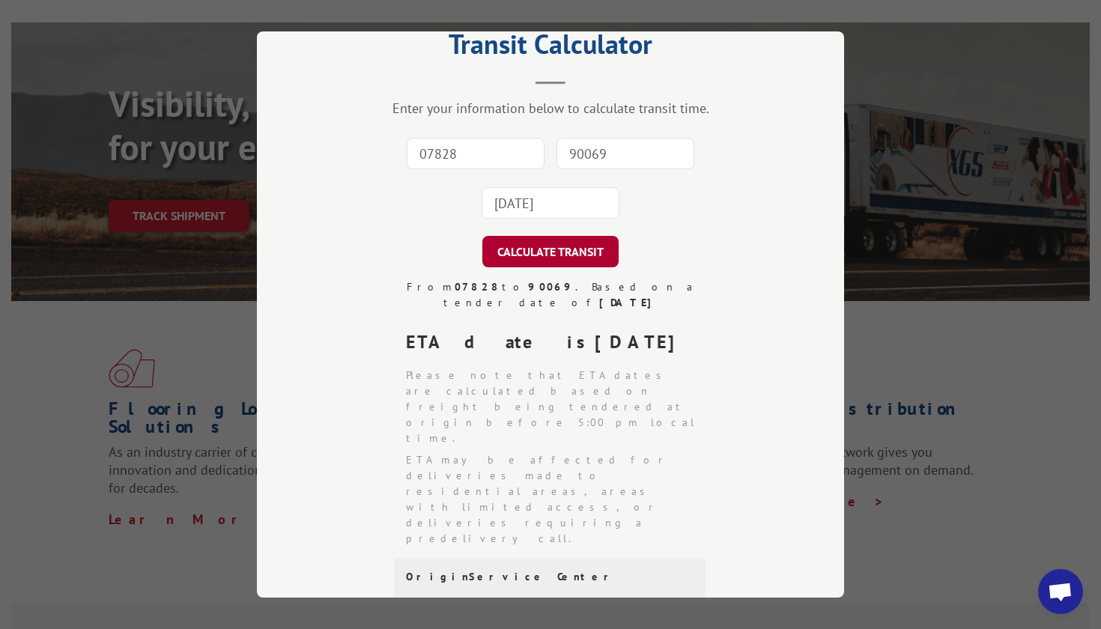
type input "90069"
click at [561, 256] on button "CALCULATE TRANSIT" at bounding box center [550, 251] width 136 height 31
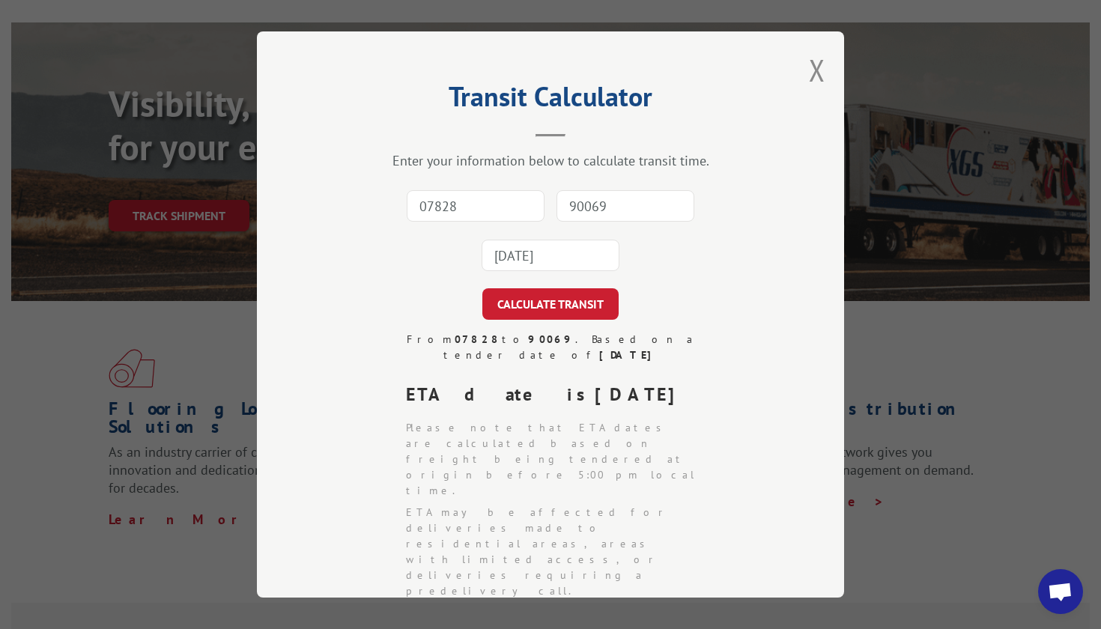
scroll to position [175, 0]
